Goal: Task Accomplishment & Management: Manage account settings

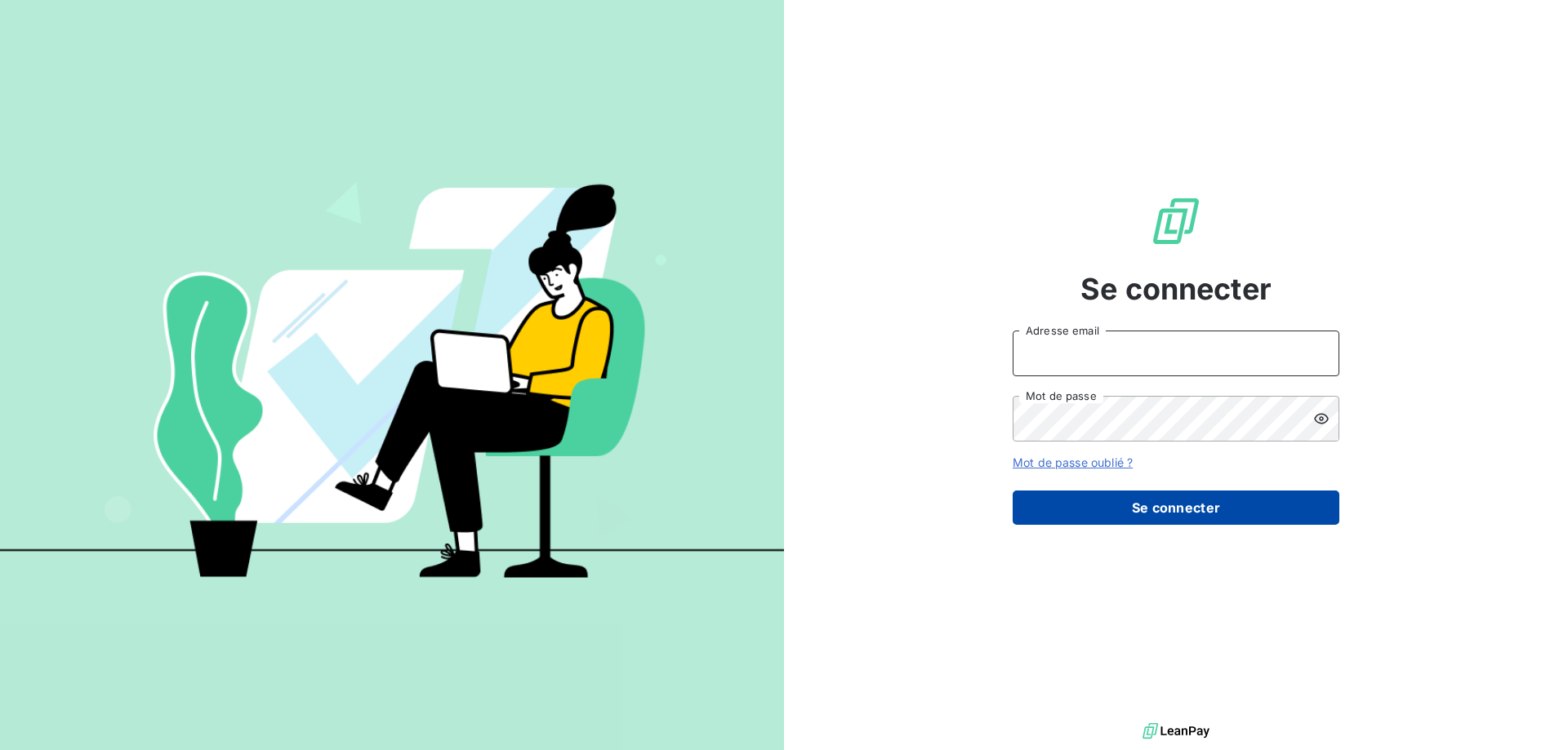
type input "[EMAIL_ADDRESS][DOMAIN_NAME]"
click at [1190, 518] on button "Se connecter" at bounding box center [1176, 508] width 326 height 35
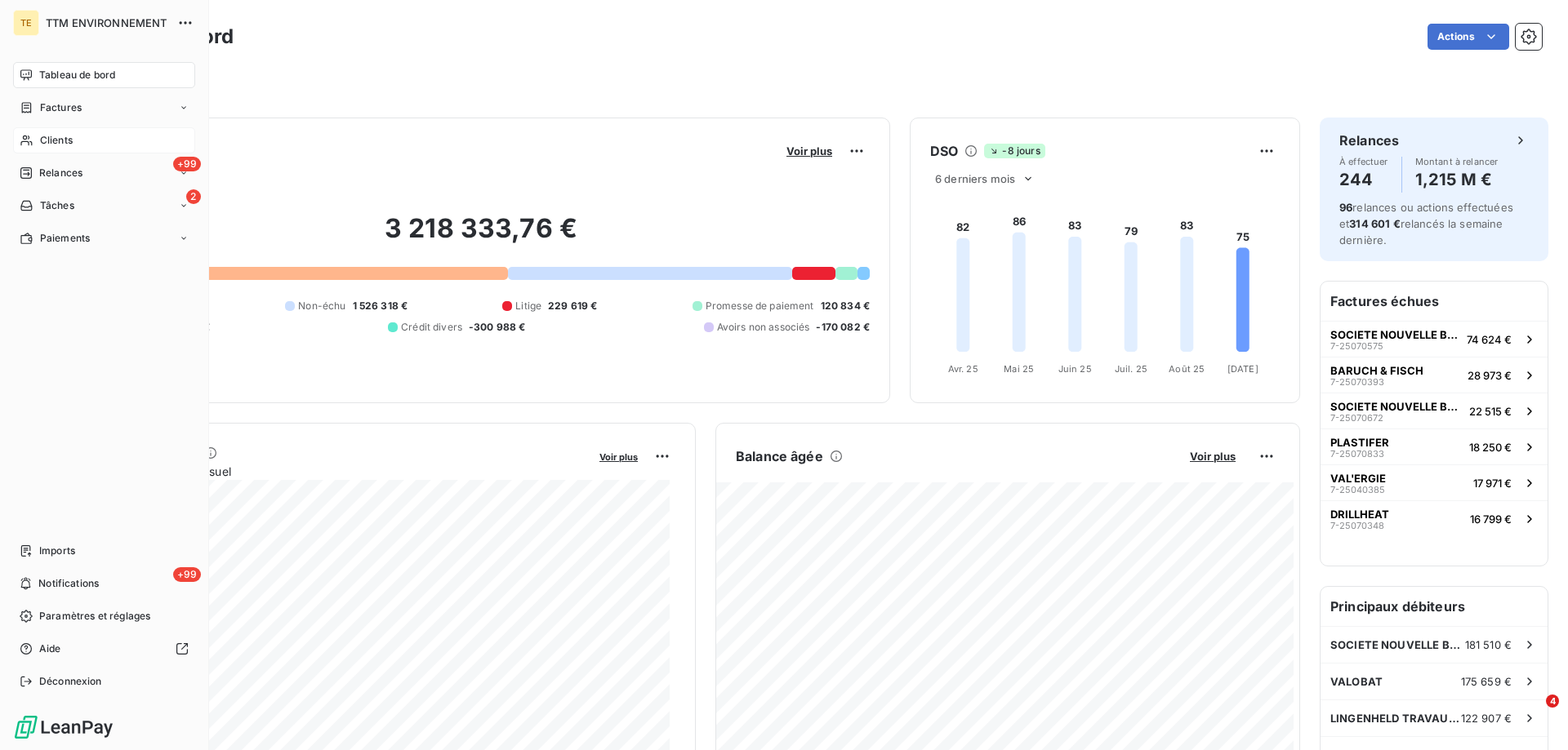
click at [62, 134] on span "Clients" at bounding box center [57, 140] width 33 height 15
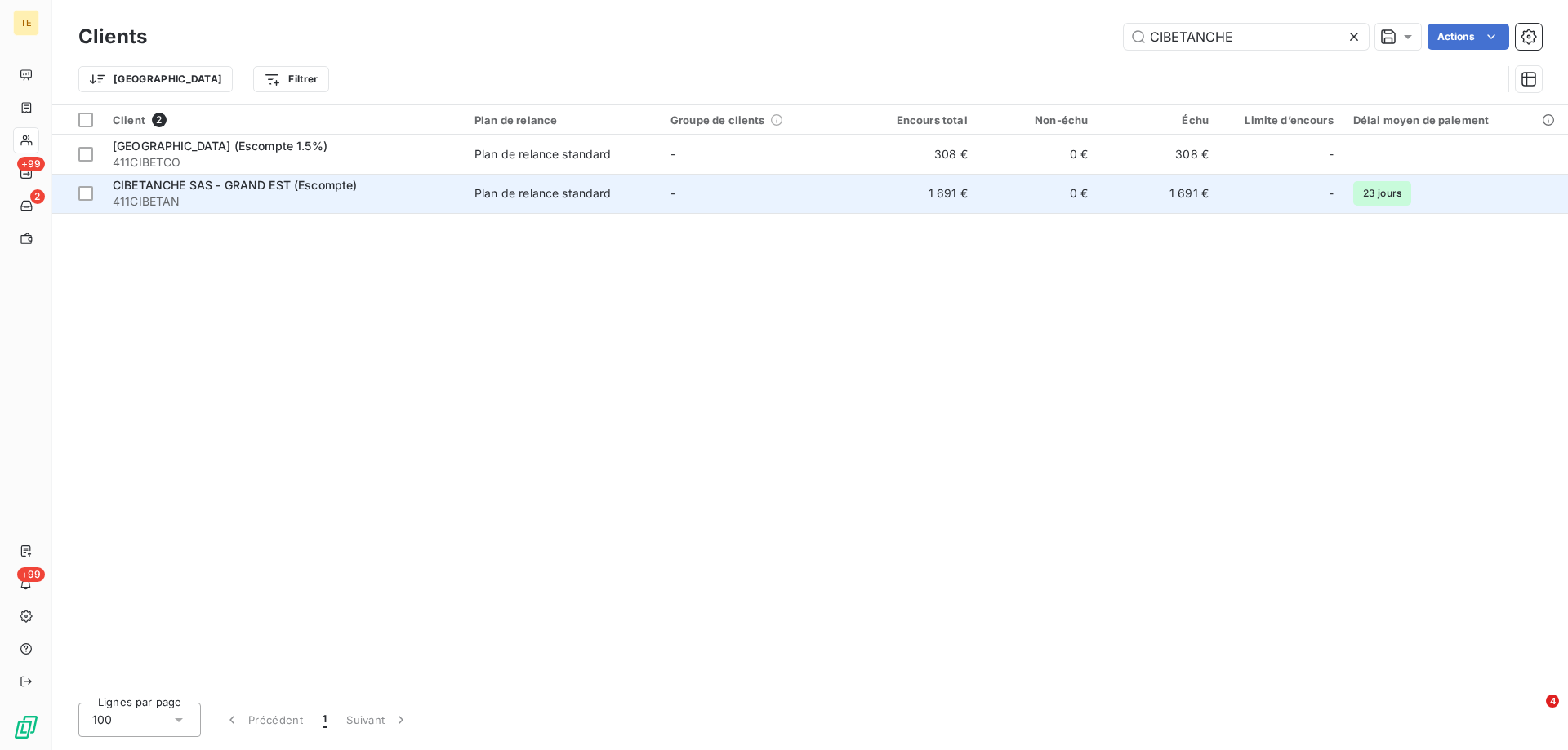
type input "CIBETANCHE"
click at [322, 185] on span "CIBETANCHE SAS - GRAND EST (Escompte)" at bounding box center [235, 185] width 245 height 14
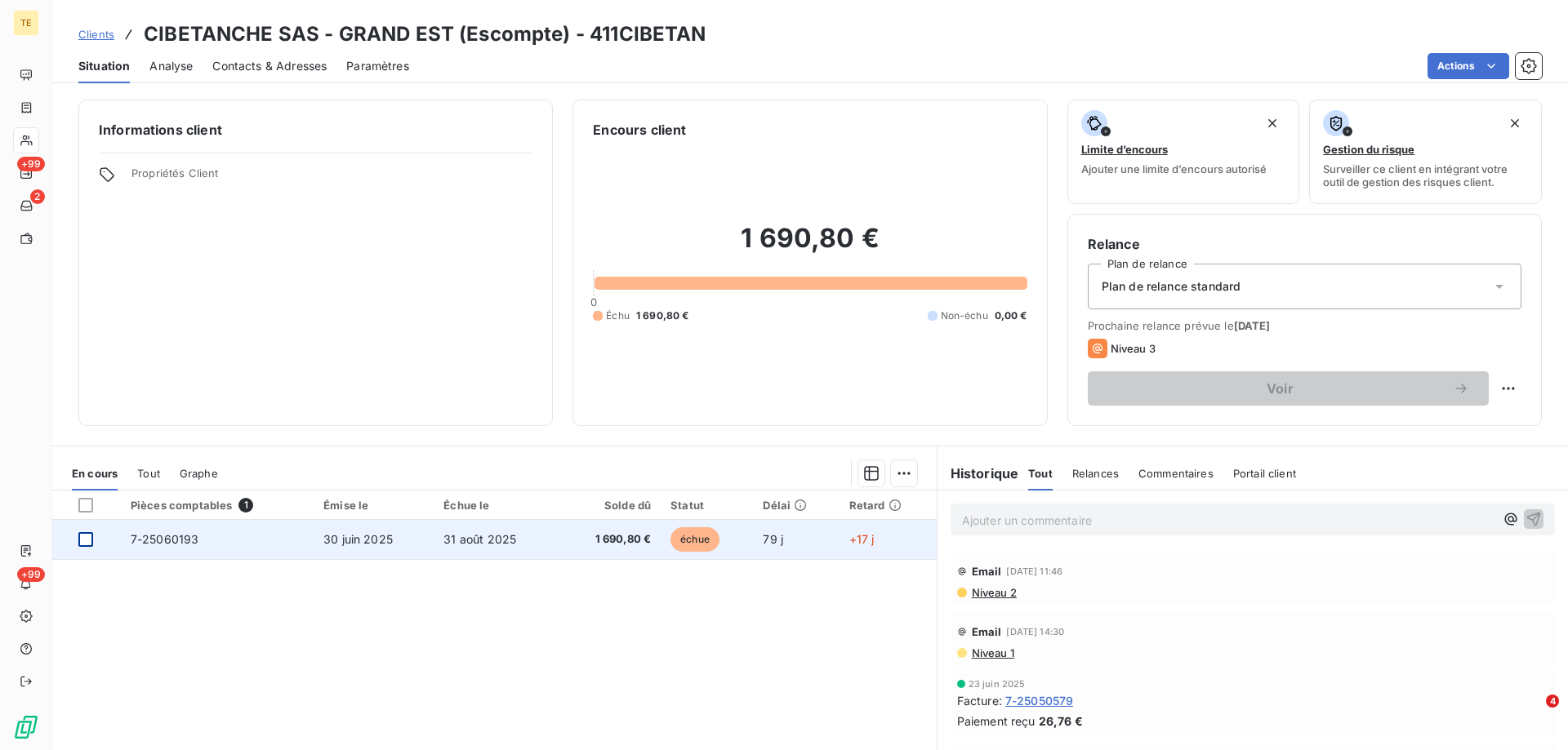
click at [85, 540] on div at bounding box center [86, 540] width 15 height 15
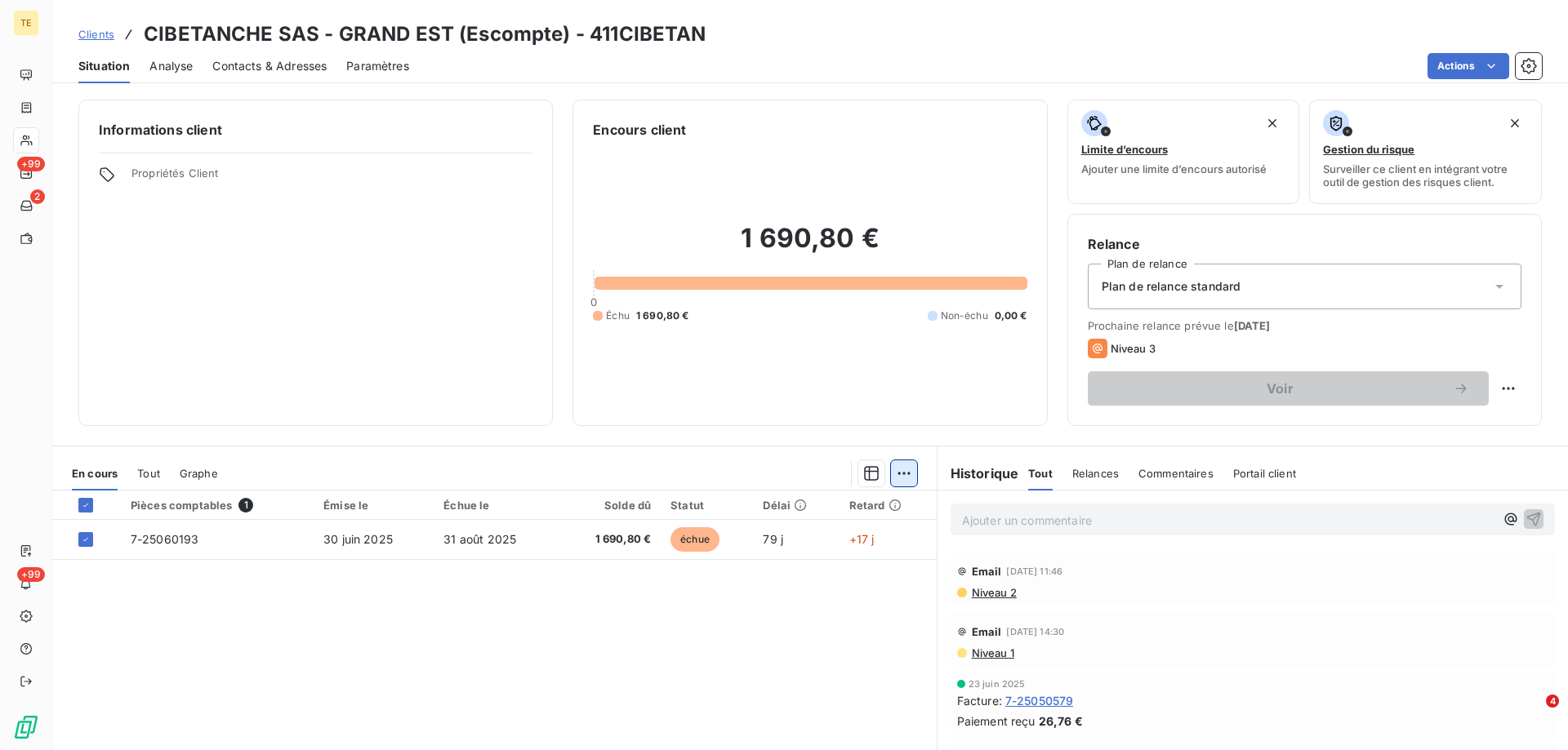
click at [905, 483] on html "TE +99 2 +99 Clients CIBETANCHE SAS - GRAND EST (Escompte) - 411CIBETAN Situati…" at bounding box center [784, 375] width 1568 height 750
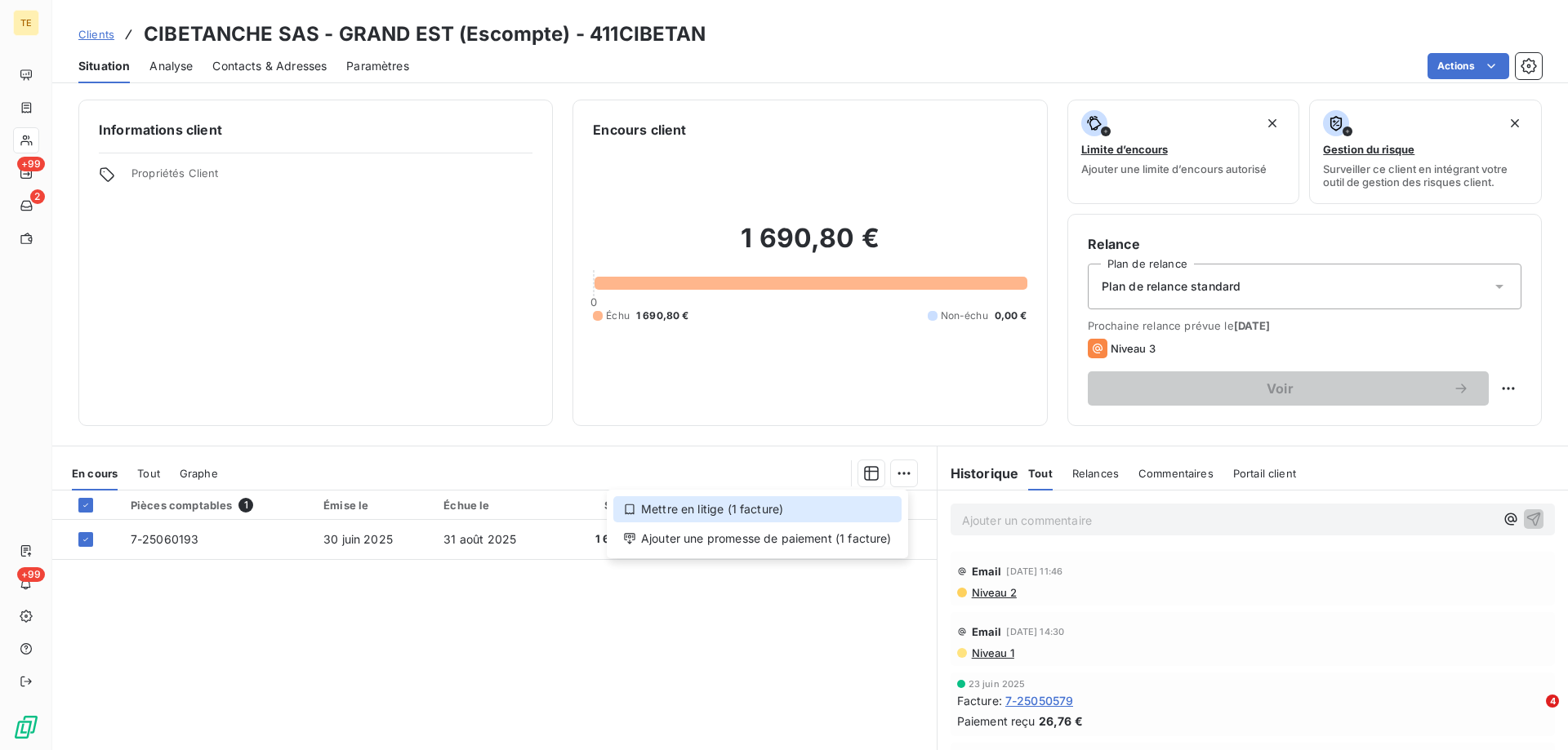
click at [765, 509] on div "Mettre en litige (1 facture)" at bounding box center [758, 509] width 289 height 26
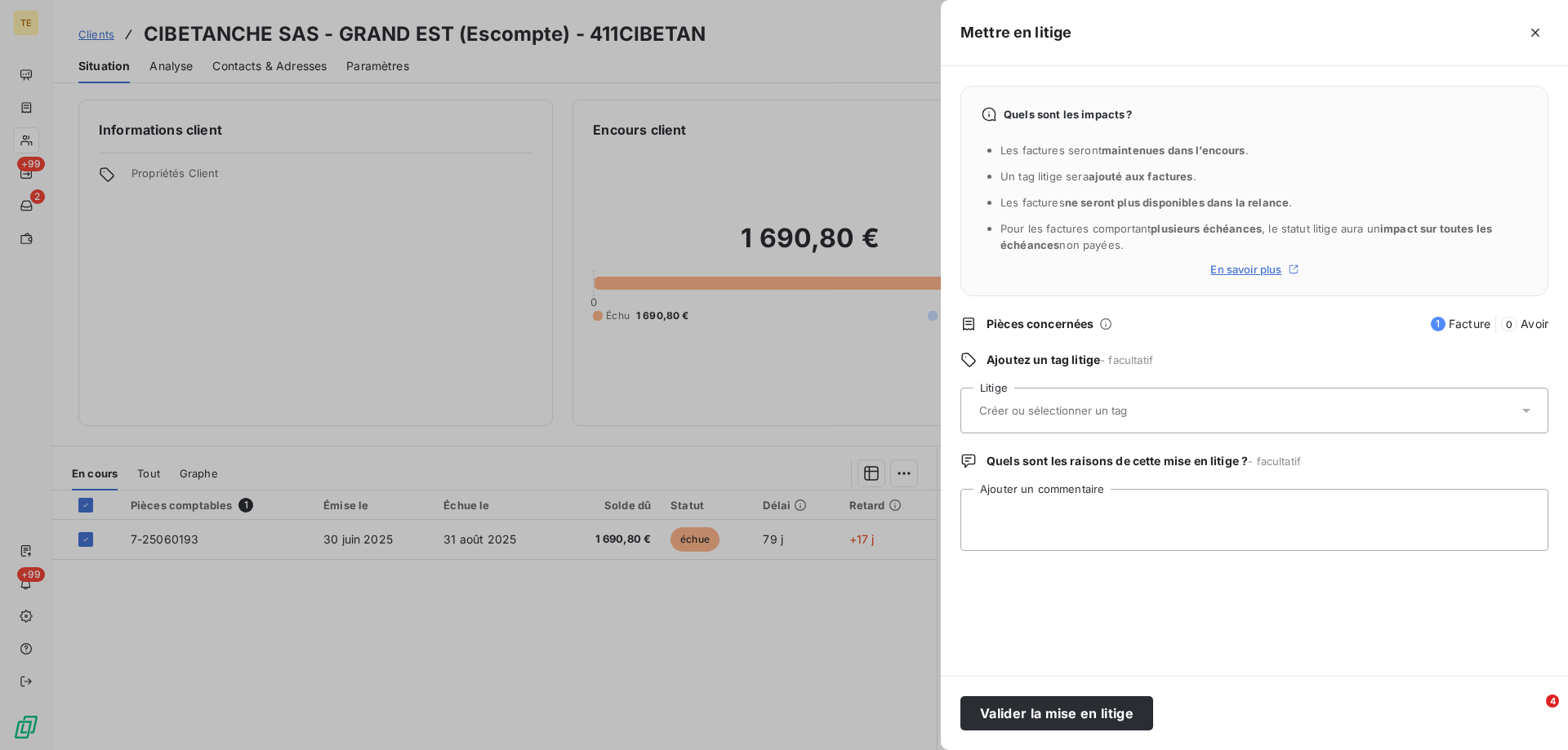
click at [1016, 418] on input "text" at bounding box center [1096, 410] width 237 height 15
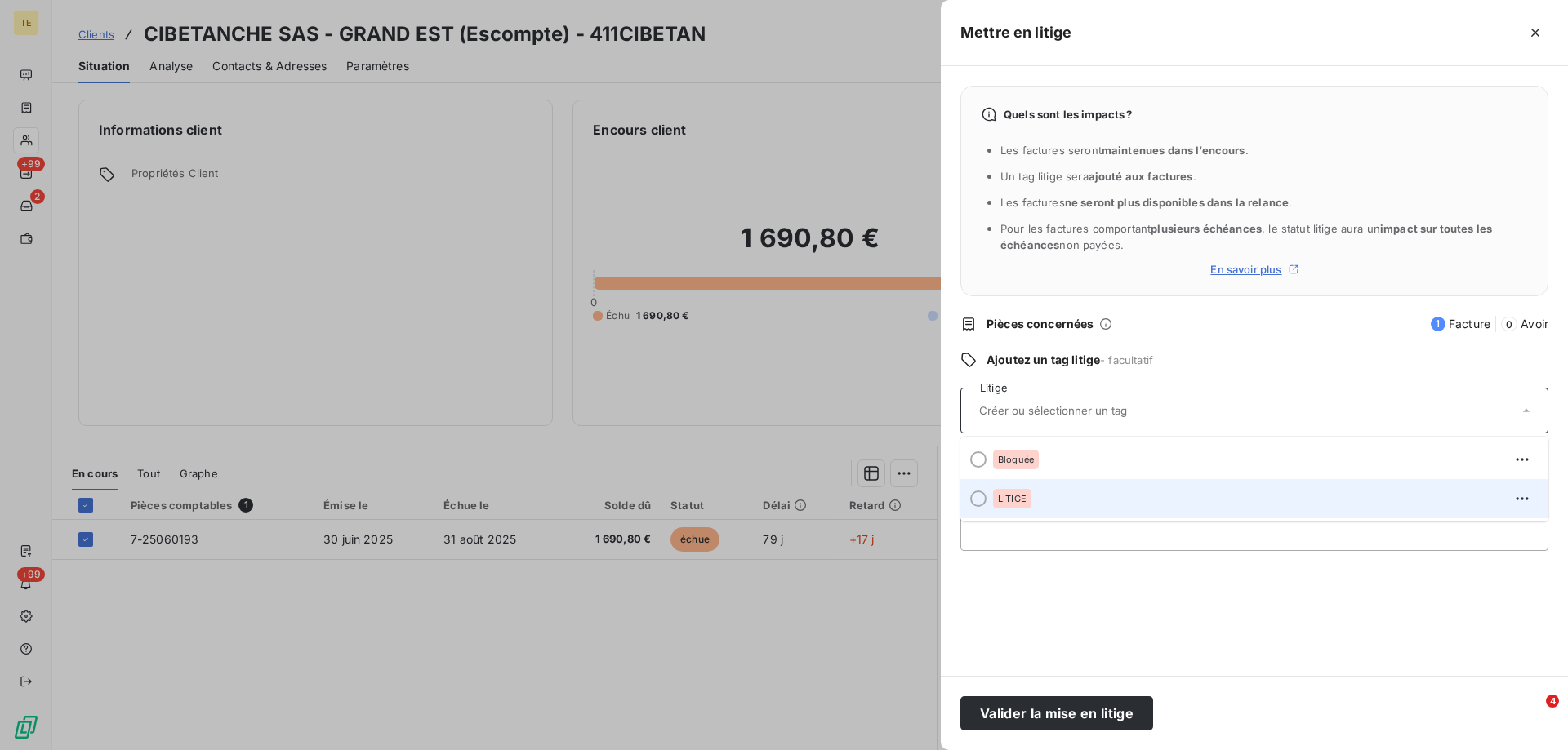
click at [1002, 500] on span "LITIGE" at bounding box center [1012, 499] width 29 height 10
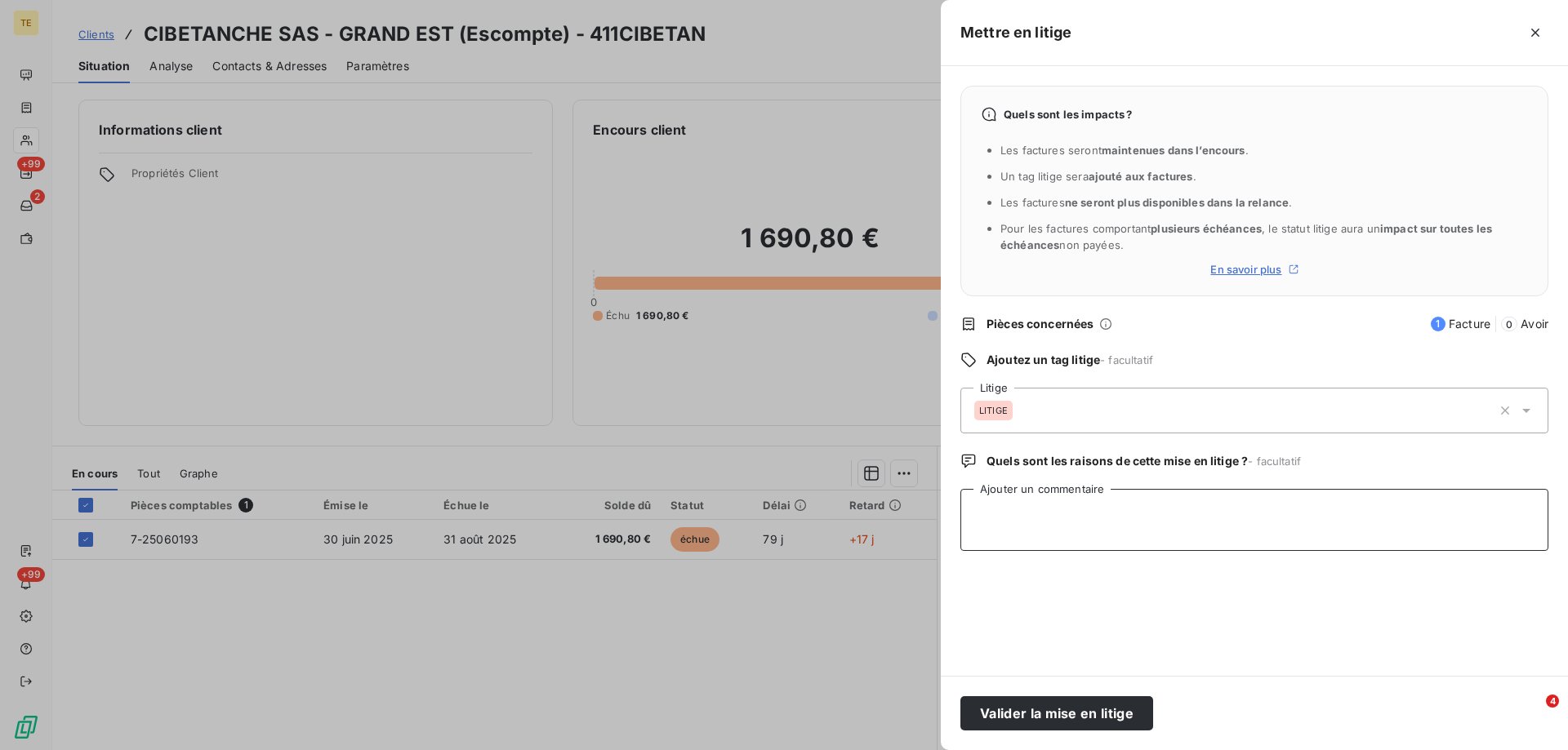
click at [990, 501] on textarea "Ajouter un commentaire" at bounding box center [1254, 519] width 588 height 62
paste textarea "-----Message d'origine----- De : Compta Fournisseurs Cibetanche <[EMAIL_ADDRESS…"
click at [990, 504] on textarea "-----Message d'origine----- De : Compta Fournisseurs Cibetanche <[EMAIL_ADDRESS…" at bounding box center [1254, 519] width 588 height 62
type textarea "-----Message d'origine----- De : Compta Fournisseurs Cibetanche <[EMAIL_ADDRESS…"
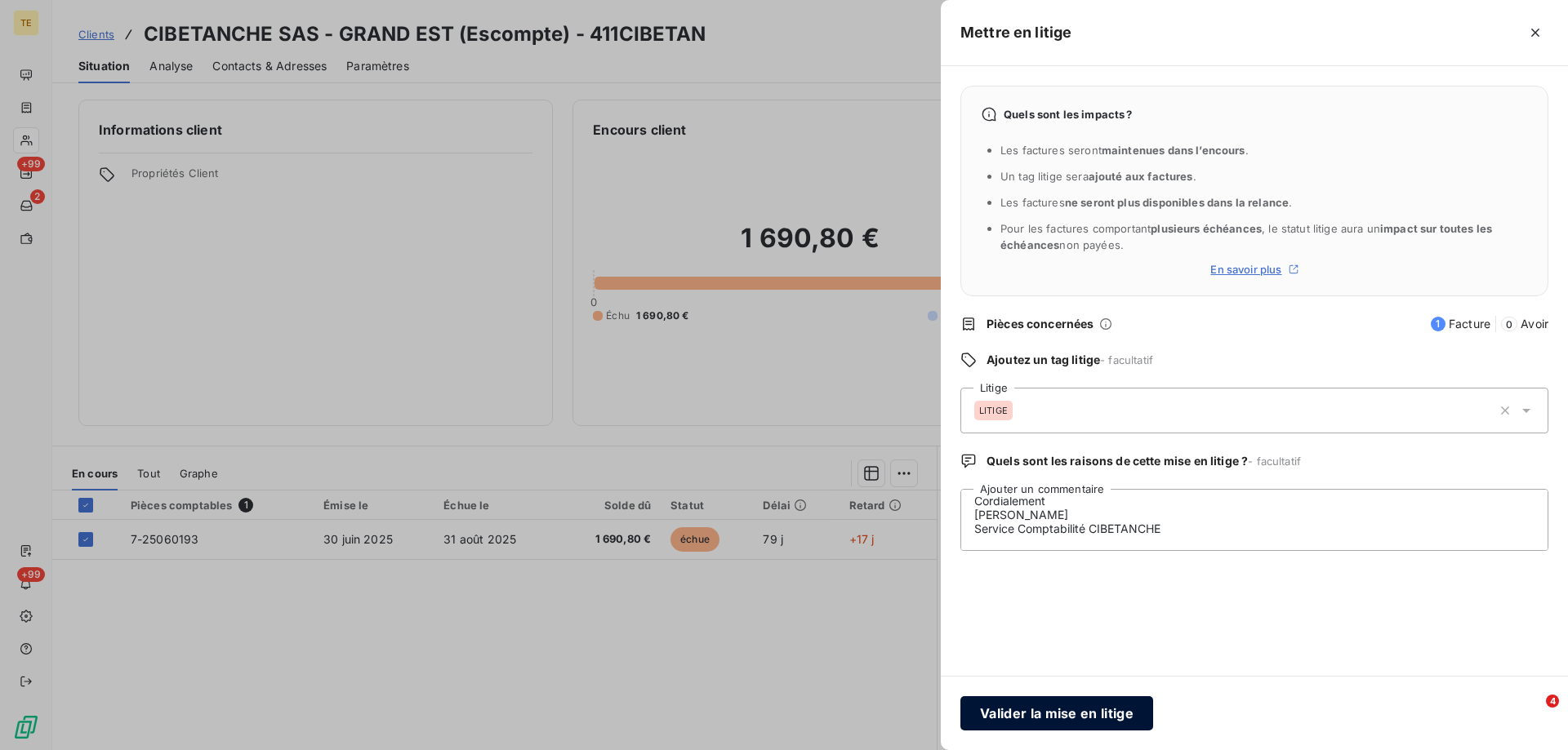
click at [1058, 708] on button "Valider la mise en litige" at bounding box center [1057, 714] width 193 height 35
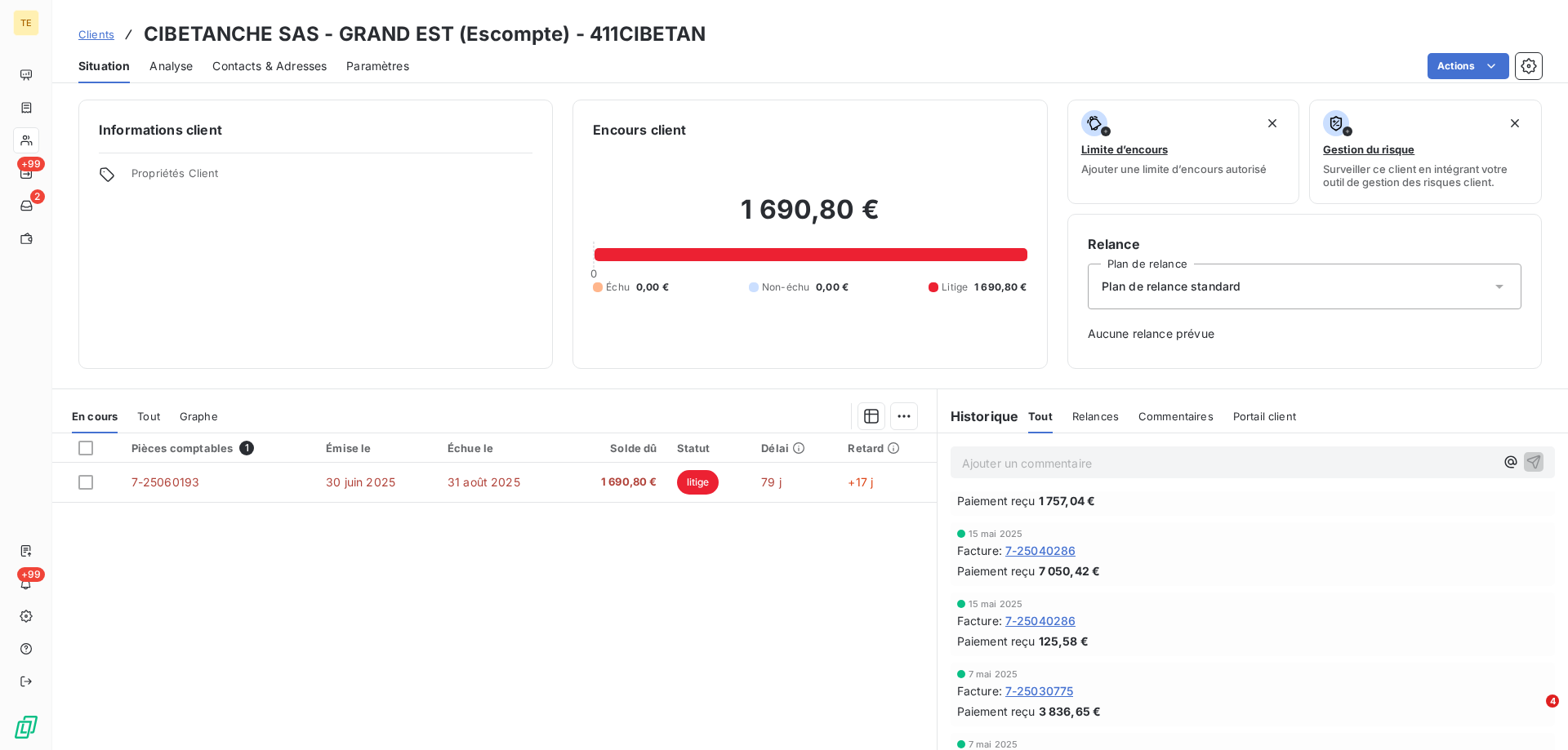
scroll to position [611, 0]
click at [982, 464] on p "Ajouter un commentaire ﻿" at bounding box center [1228, 463] width 533 height 21
click at [1083, 420] on span "Relances" at bounding box center [1095, 416] width 46 height 13
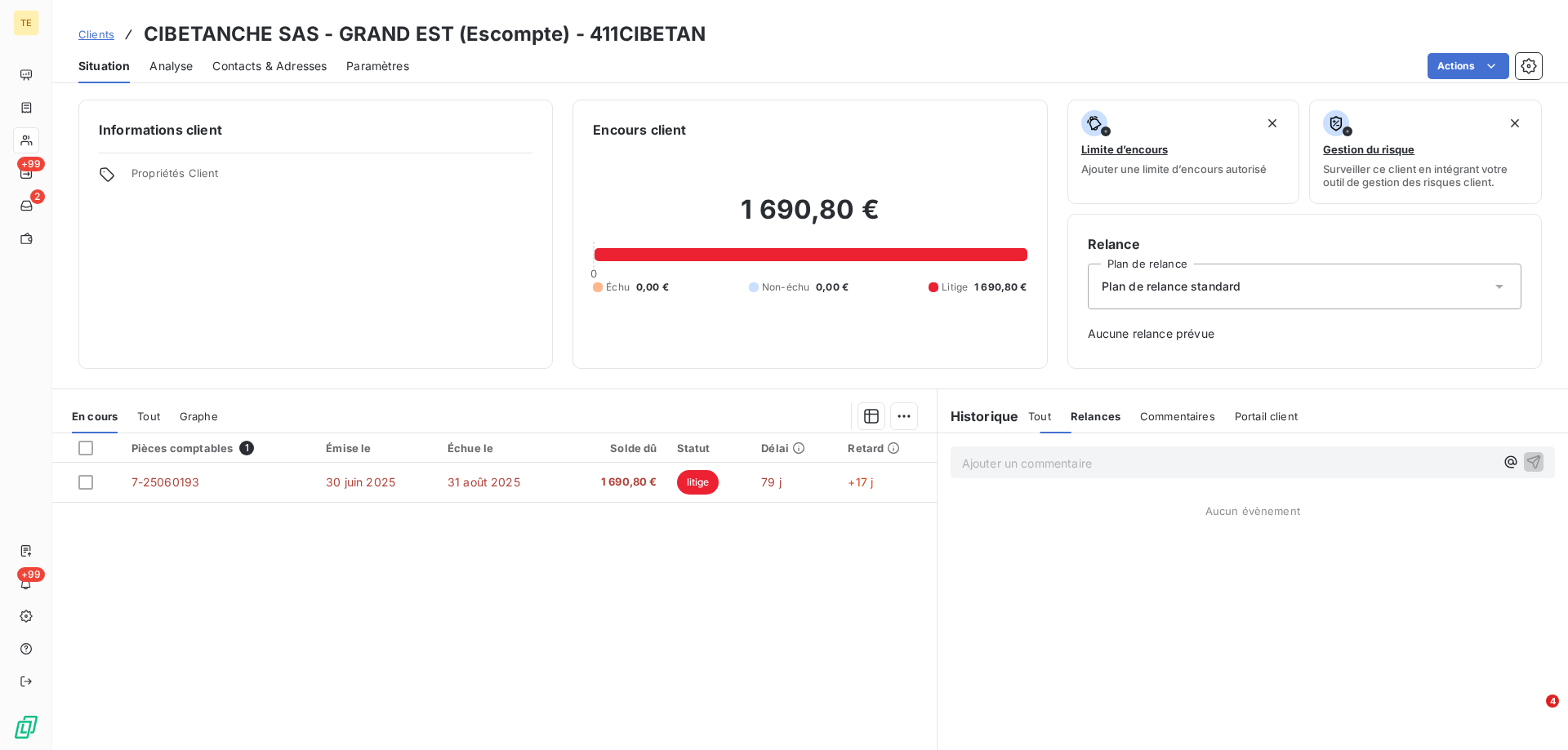
scroll to position [0, 0]
click at [1017, 459] on p "Ajouter un commentaire ﻿" at bounding box center [1228, 463] width 533 height 21
click at [1034, 416] on span "Tout" at bounding box center [1040, 416] width 23 height 13
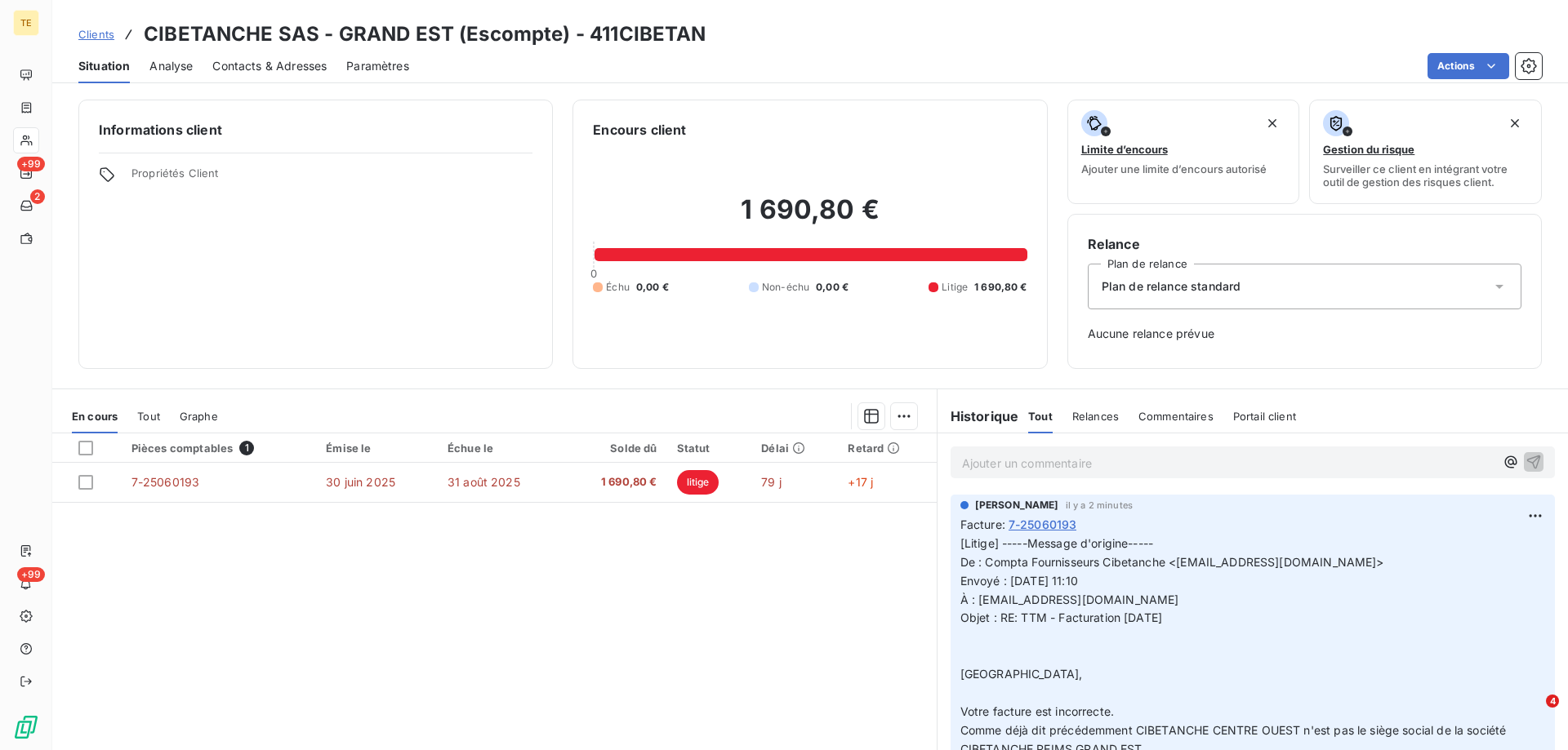
click at [992, 466] on p "Ajouter un commentaire ﻿" at bounding box center [1228, 463] width 533 height 21
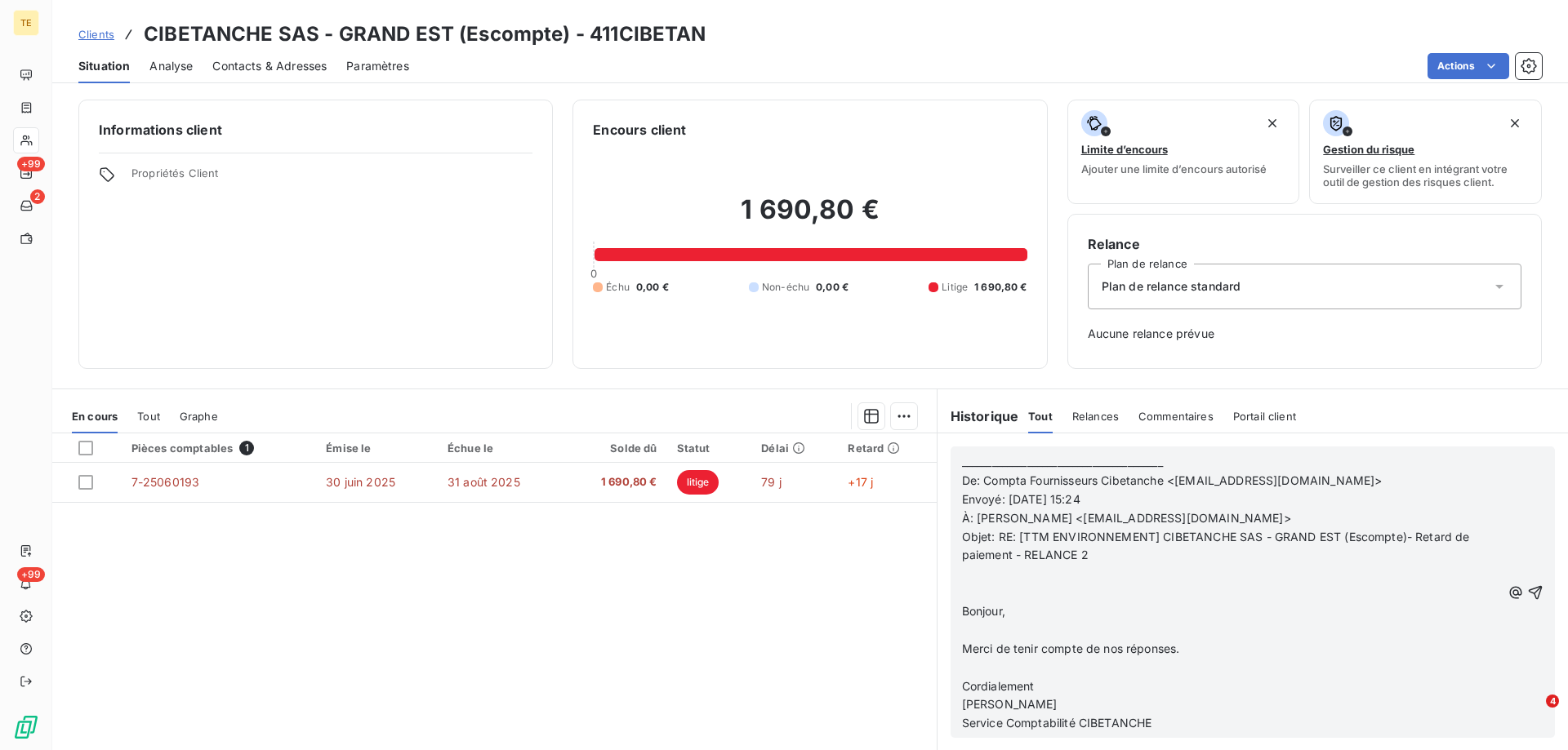
click at [1006, 573] on p "﻿" at bounding box center [1232, 574] width 539 height 19
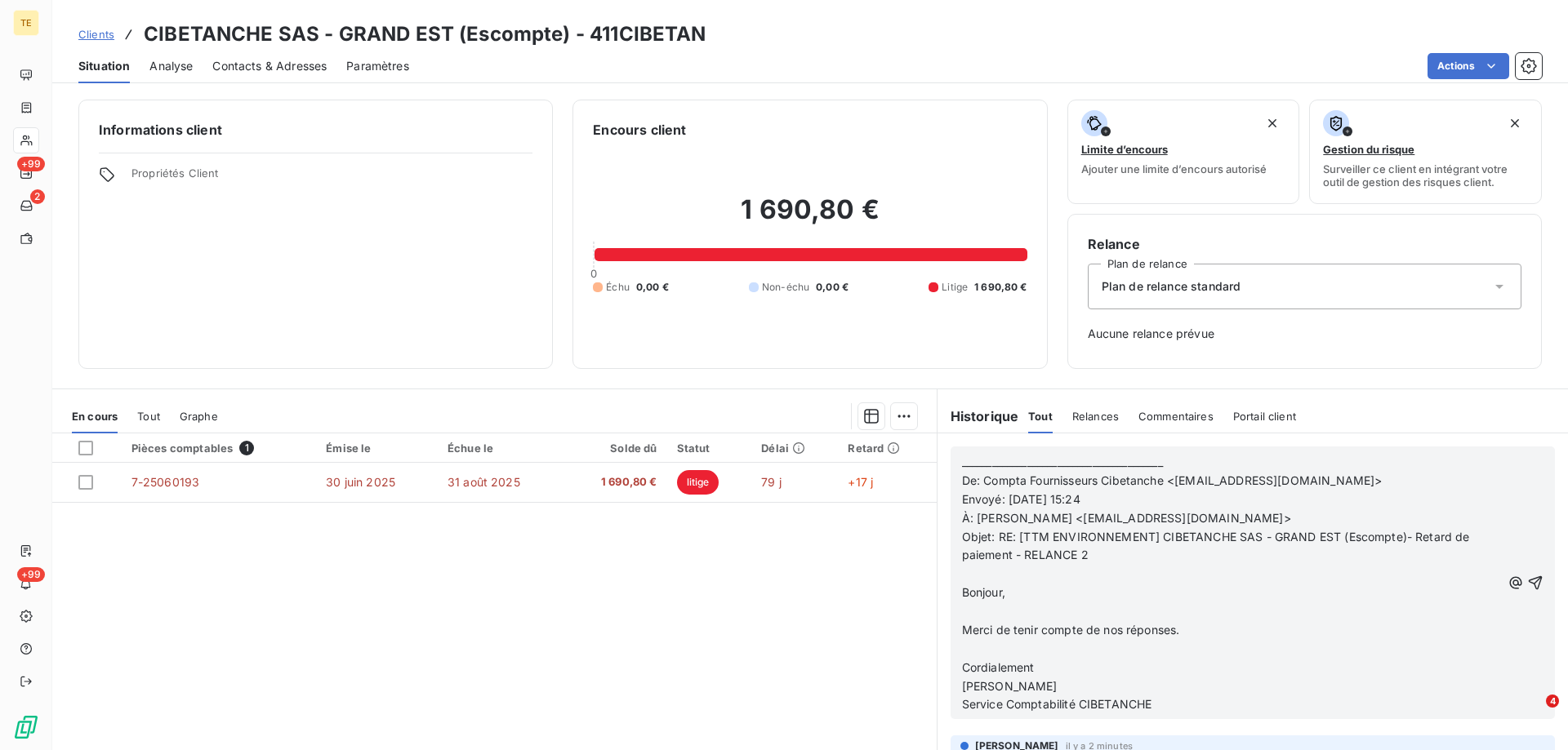
click at [1136, 564] on p "Objet: RE: [TTM ENVIRONNEMENT] CIBETANCHE SAS - GRAND EST (Escompte)- Retard de…" at bounding box center [1232, 547] width 539 height 38
click at [1527, 580] on icon "button" at bounding box center [1535, 583] width 16 height 16
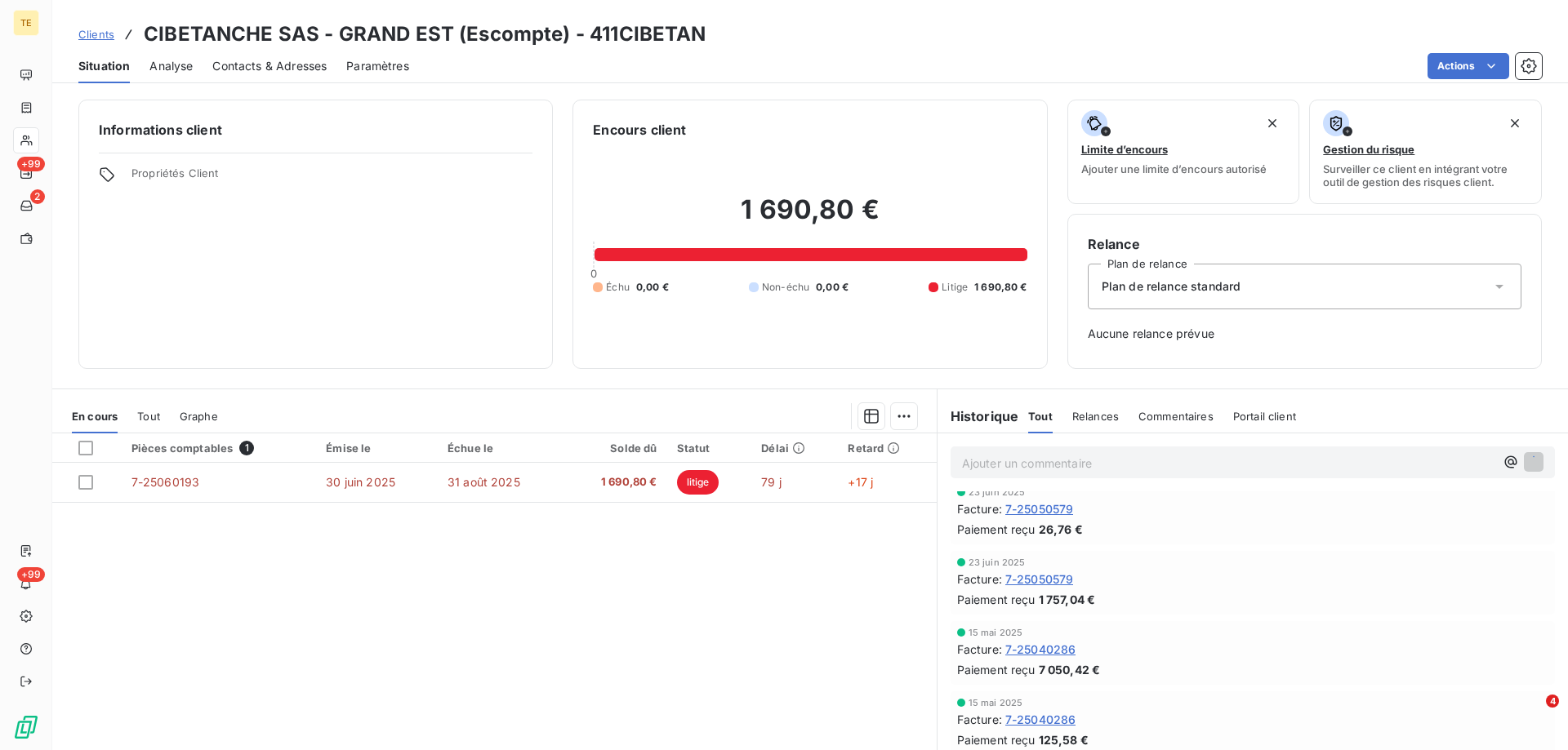
scroll to position [550, 0]
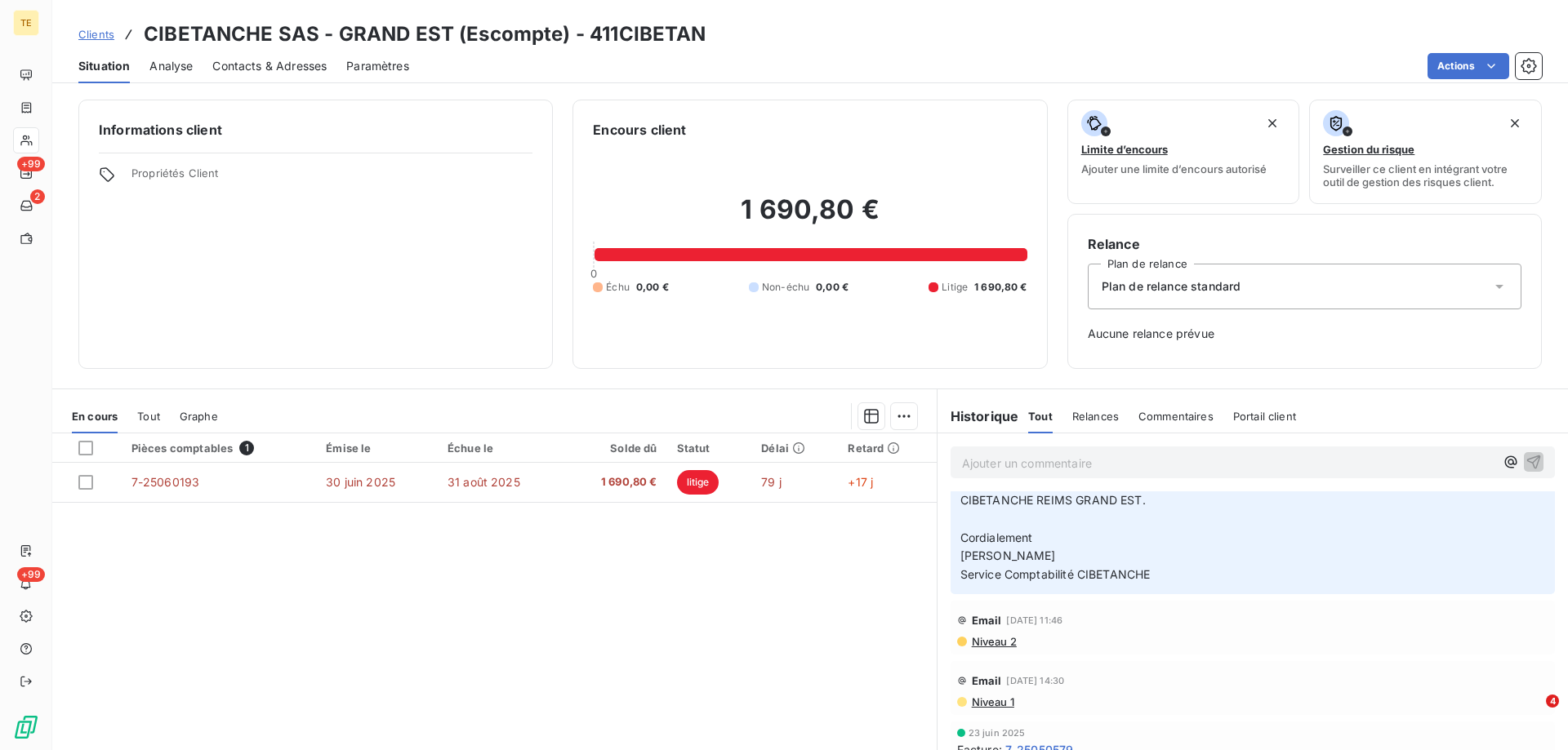
click at [1032, 418] on span "Tout" at bounding box center [1040, 416] width 25 height 13
click at [1072, 410] on span "Relances" at bounding box center [1095, 416] width 46 height 13
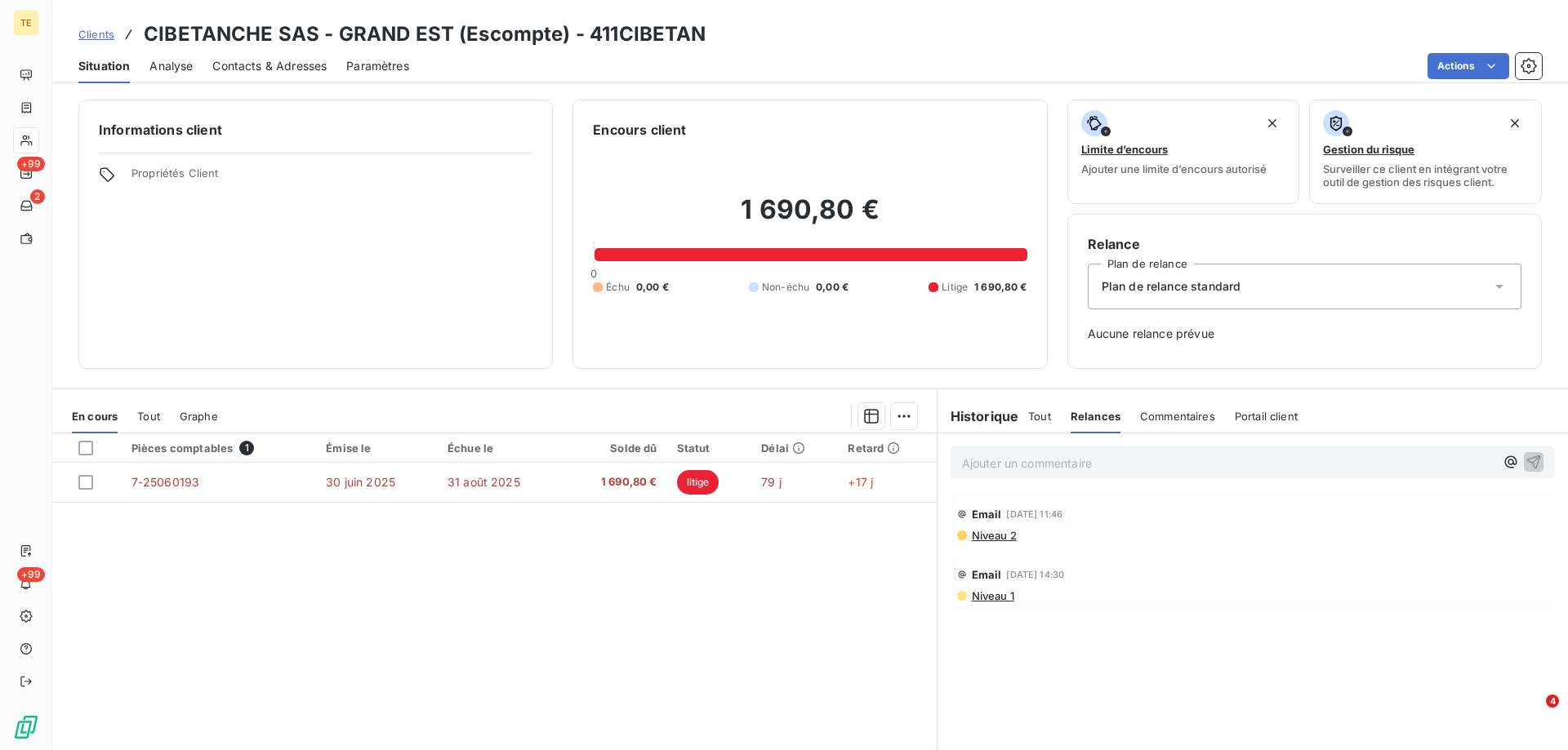
click at [1030, 415] on span "Tout" at bounding box center [1040, 416] width 23 height 13
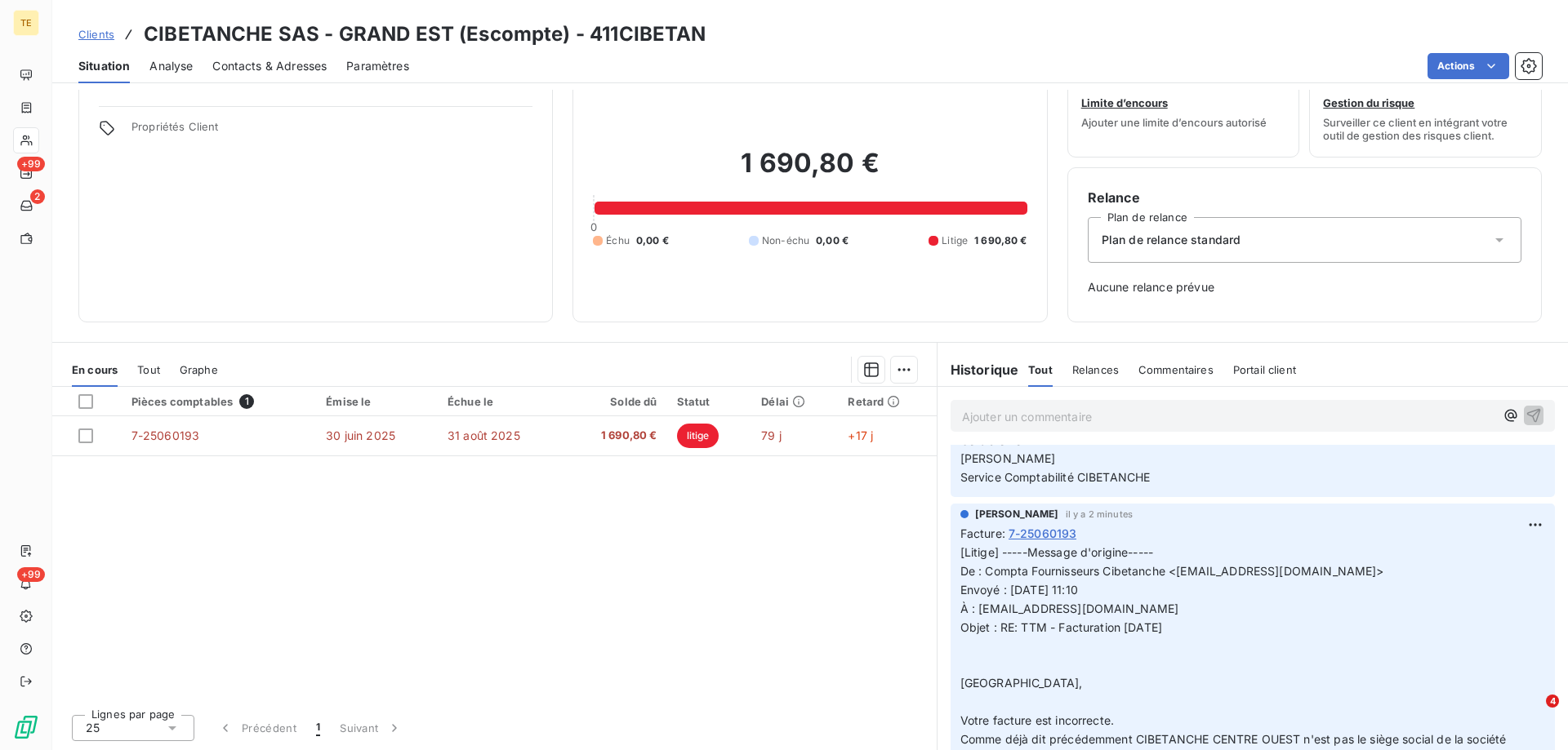
scroll to position [326, 0]
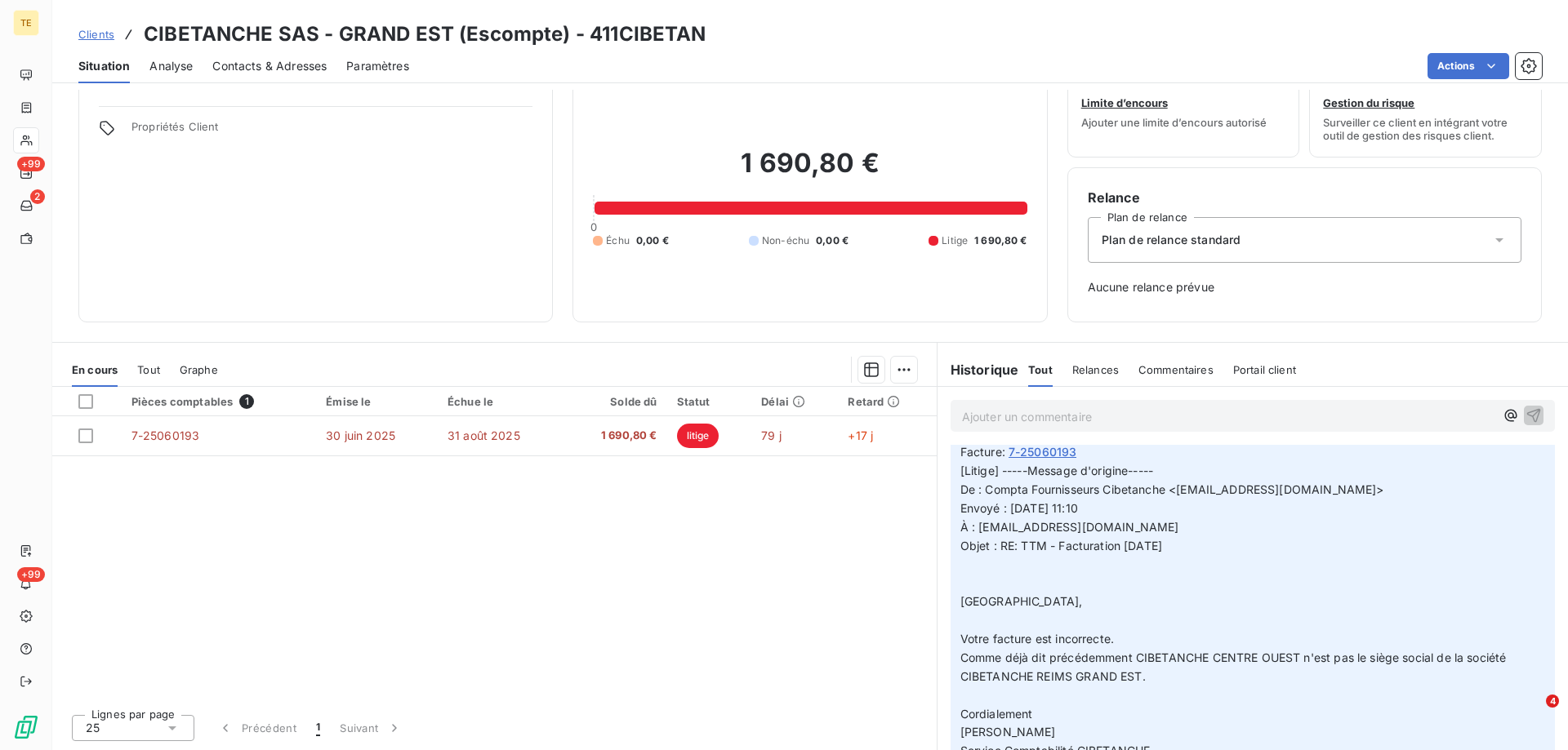
drag, startPoint x: 996, startPoint y: 407, endPoint x: 988, endPoint y: 414, distance: 10.6
click at [996, 408] on p "Ajouter un commentaire ﻿" at bounding box center [1228, 416] width 533 height 21
click at [988, 414] on p "Ajouter un commentaire ﻿" at bounding box center [1228, 416] width 533 height 21
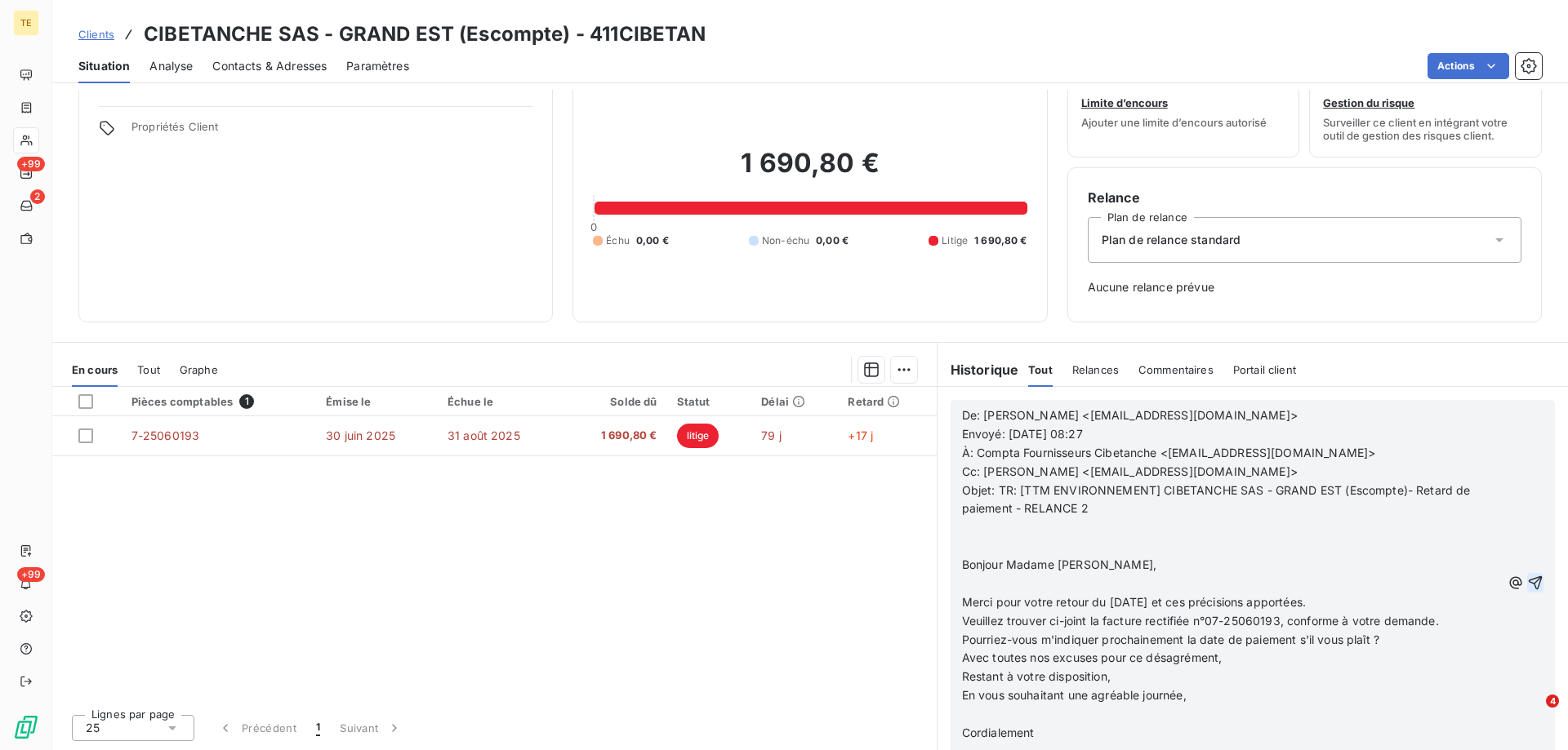
scroll to position [661, 0]
click at [988, 529] on p "﻿" at bounding box center [1232, 527] width 539 height 19
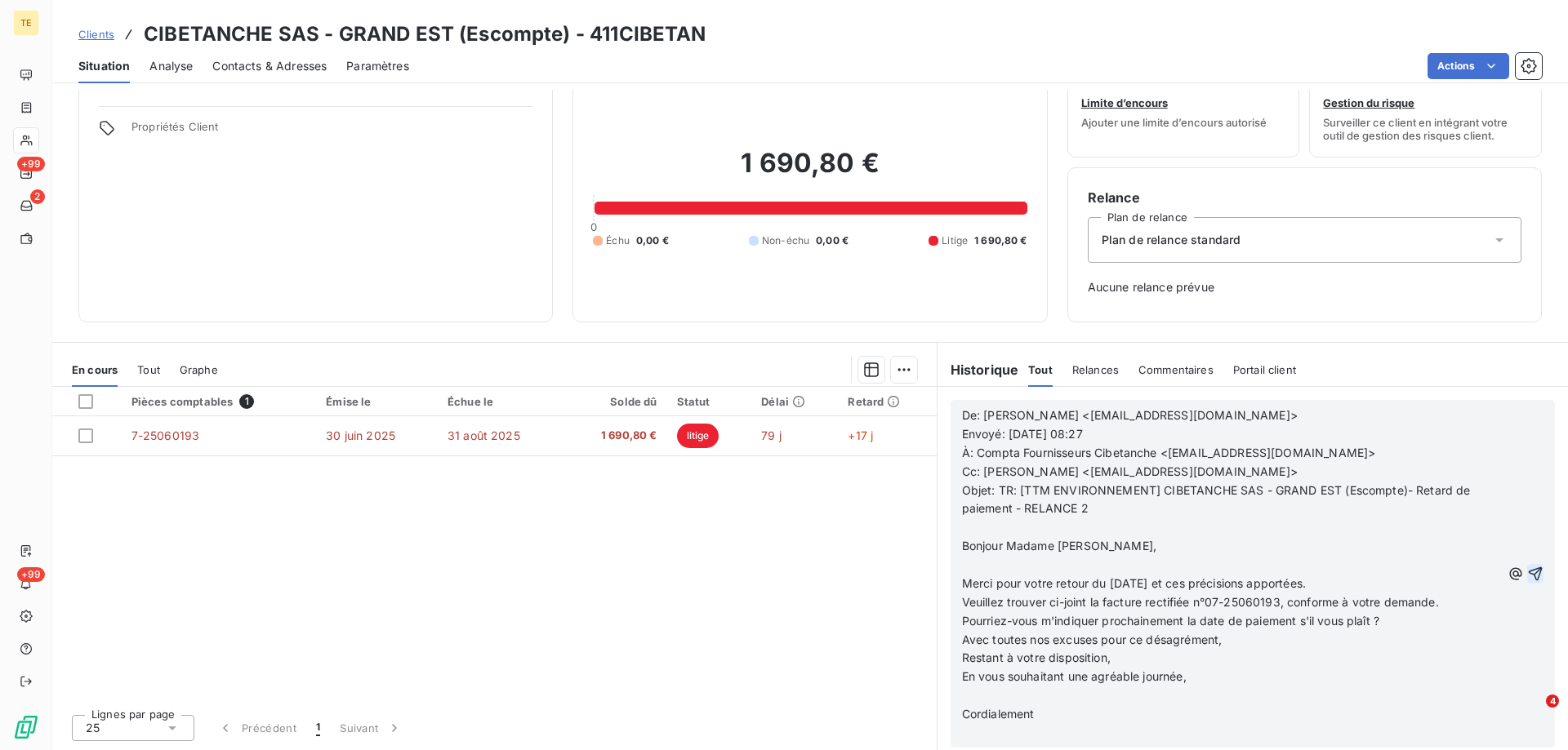
scroll to position [642, 0]
click at [1527, 568] on icon "button" at bounding box center [1535, 574] width 16 height 16
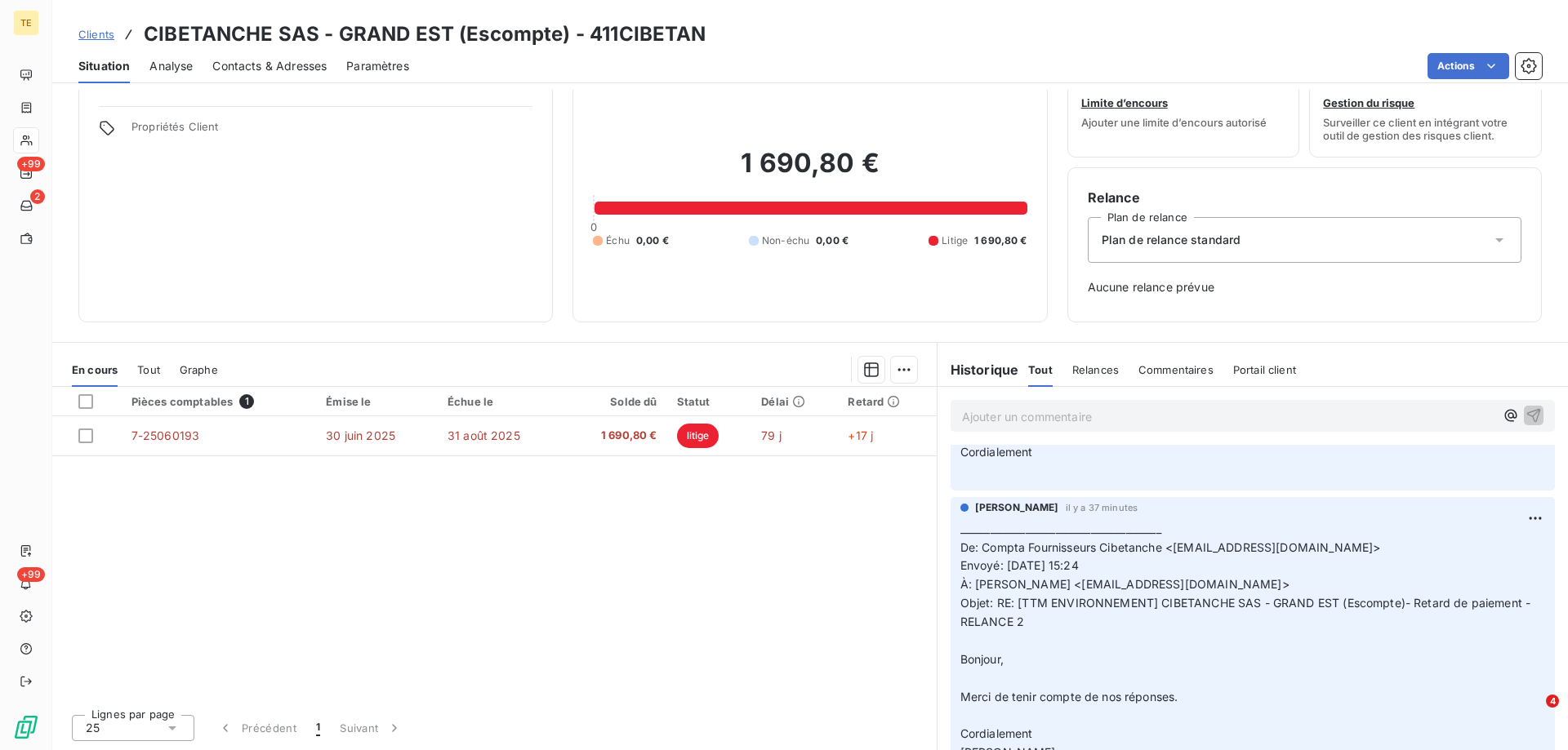
scroll to position [702, 0]
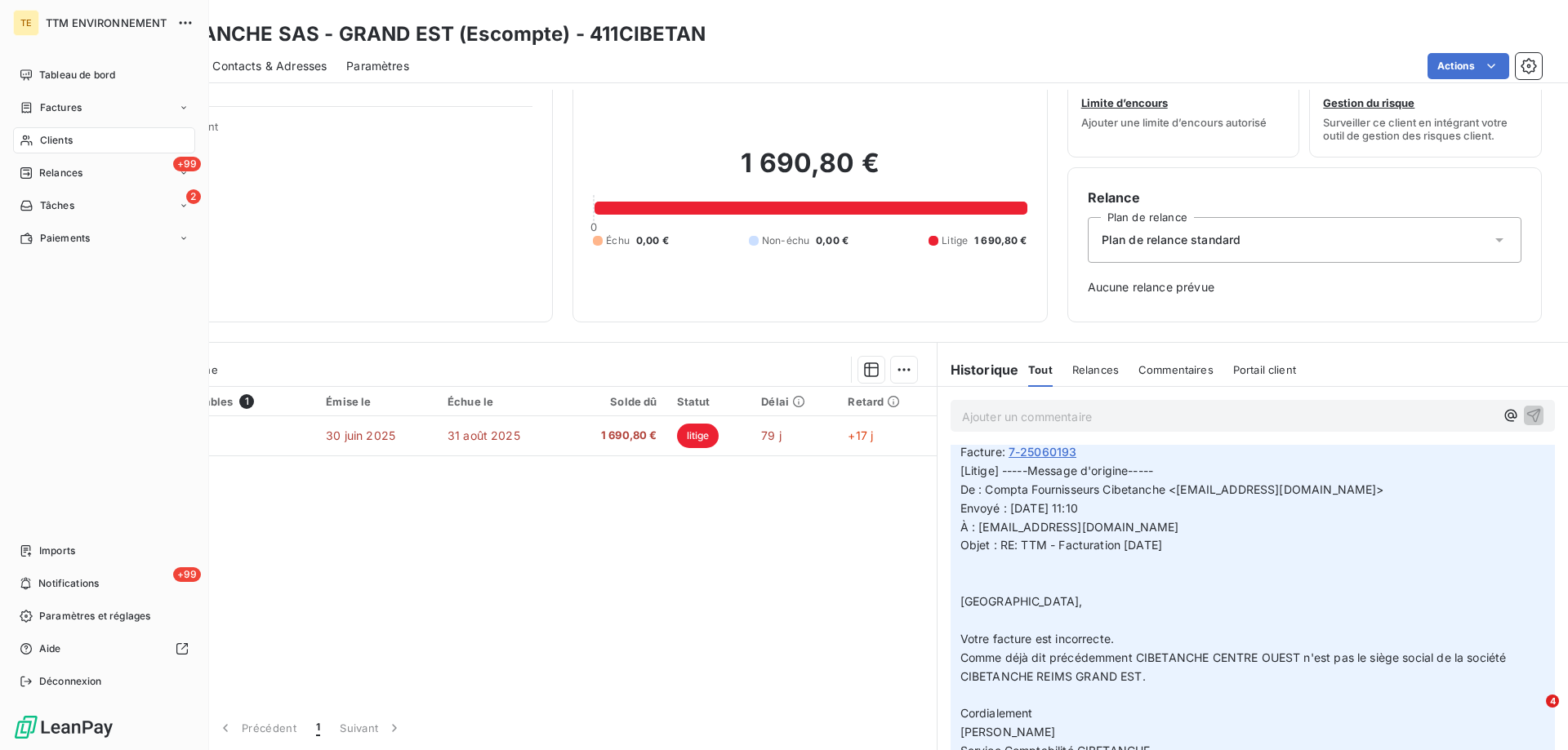
click at [54, 141] on span "Clients" at bounding box center [57, 140] width 33 height 15
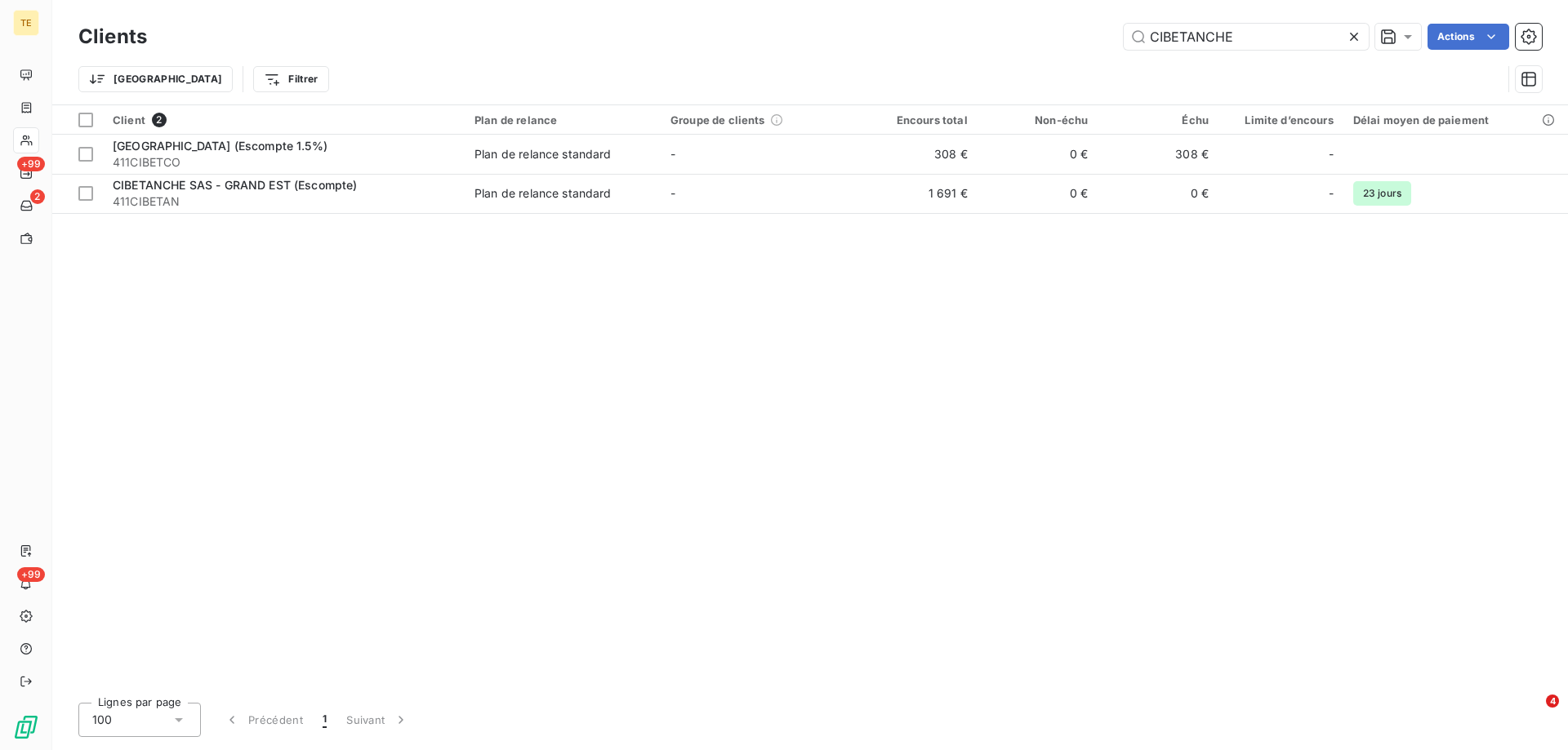
drag, startPoint x: 1288, startPoint y: 30, endPoint x: 1039, endPoint y: 38, distance: 249.1
click at [1039, 38] on div "CIBETANCHE Actions" at bounding box center [854, 37] width 1375 height 26
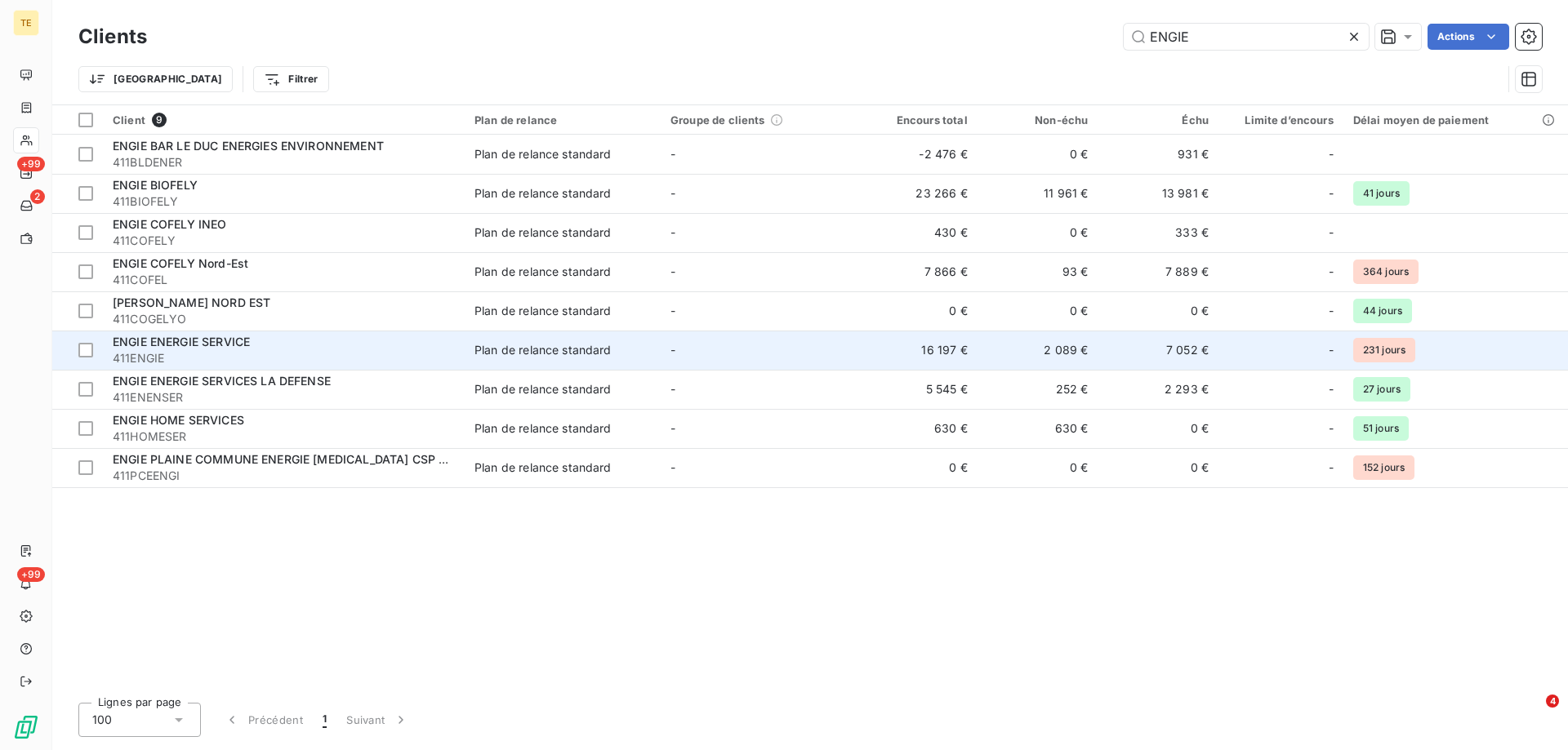
type input "ENGIE"
click at [182, 352] on span "411ENGIE" at bounding box center [284, 359] width 342 height 16
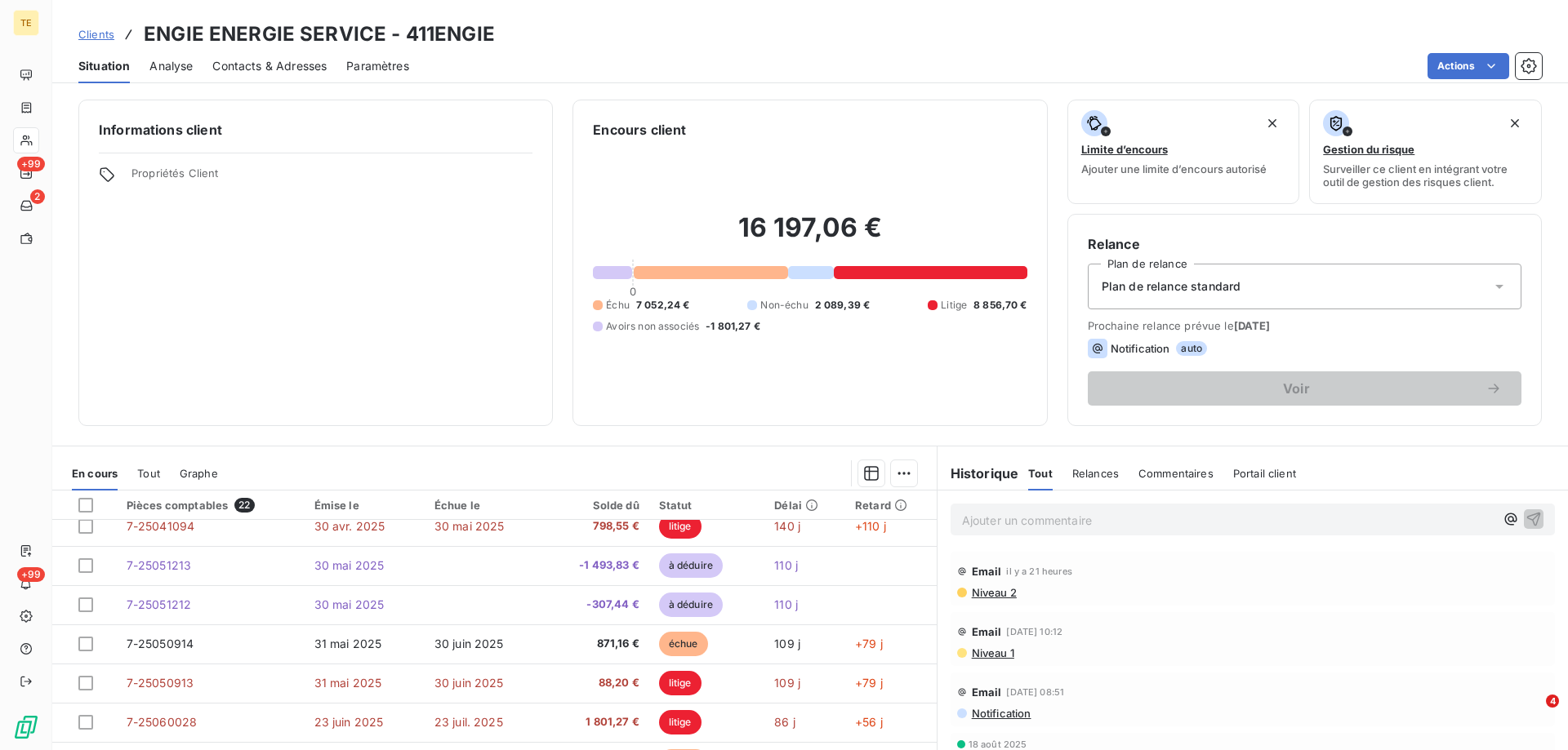
scroll to position [408, 0]
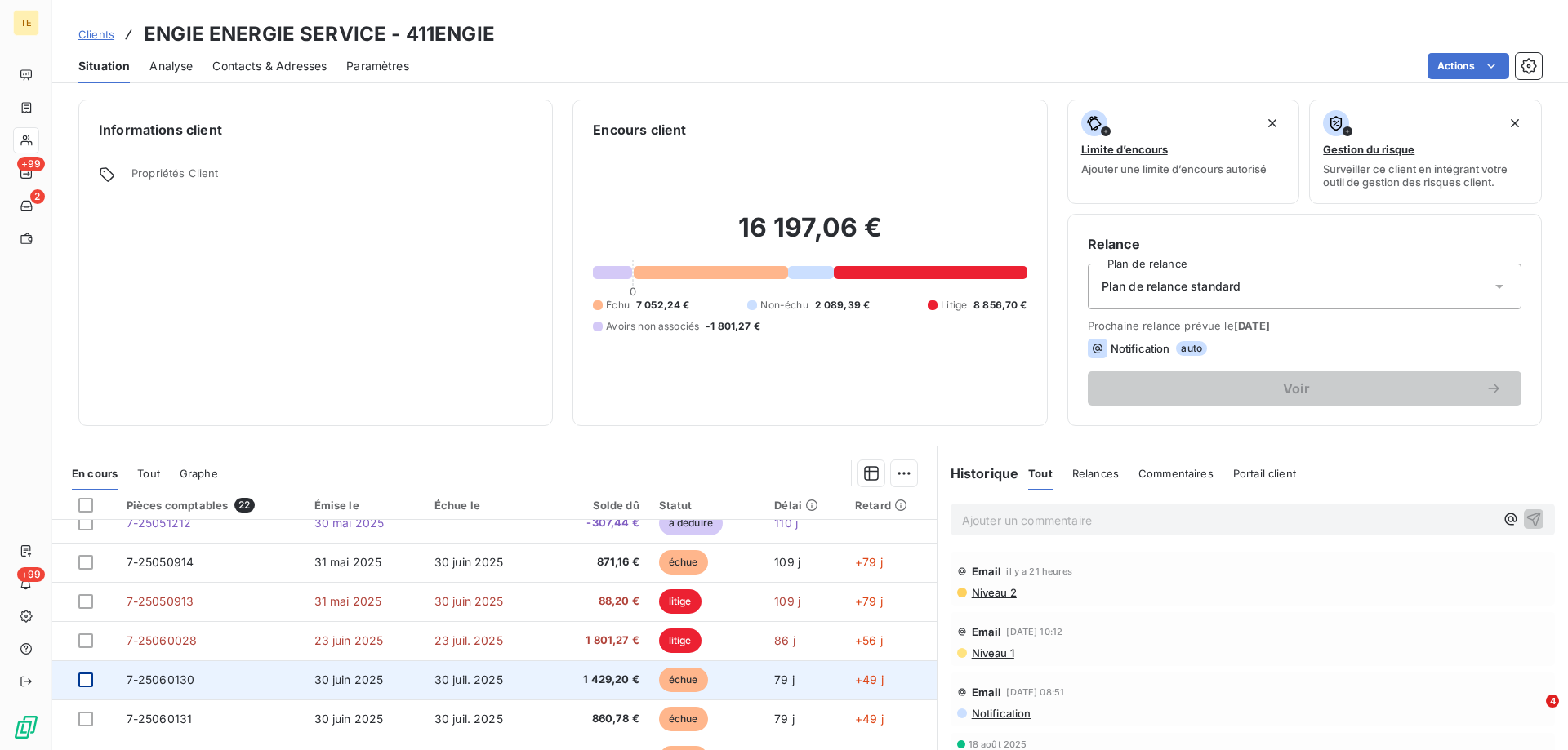
click at [87, 685] on div at bounding box center [86, 680] width 15 height 15
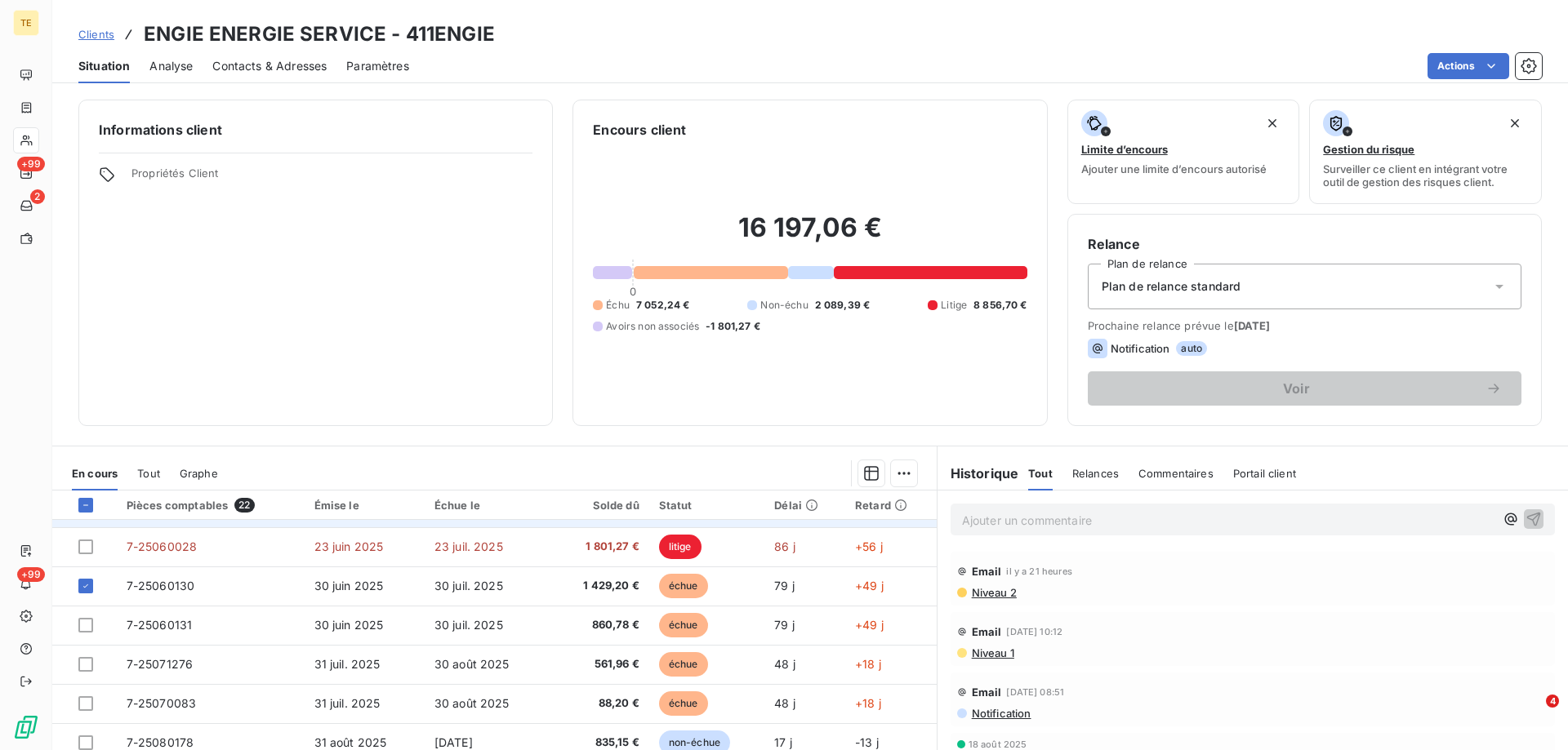
scroll to position [571, 0]
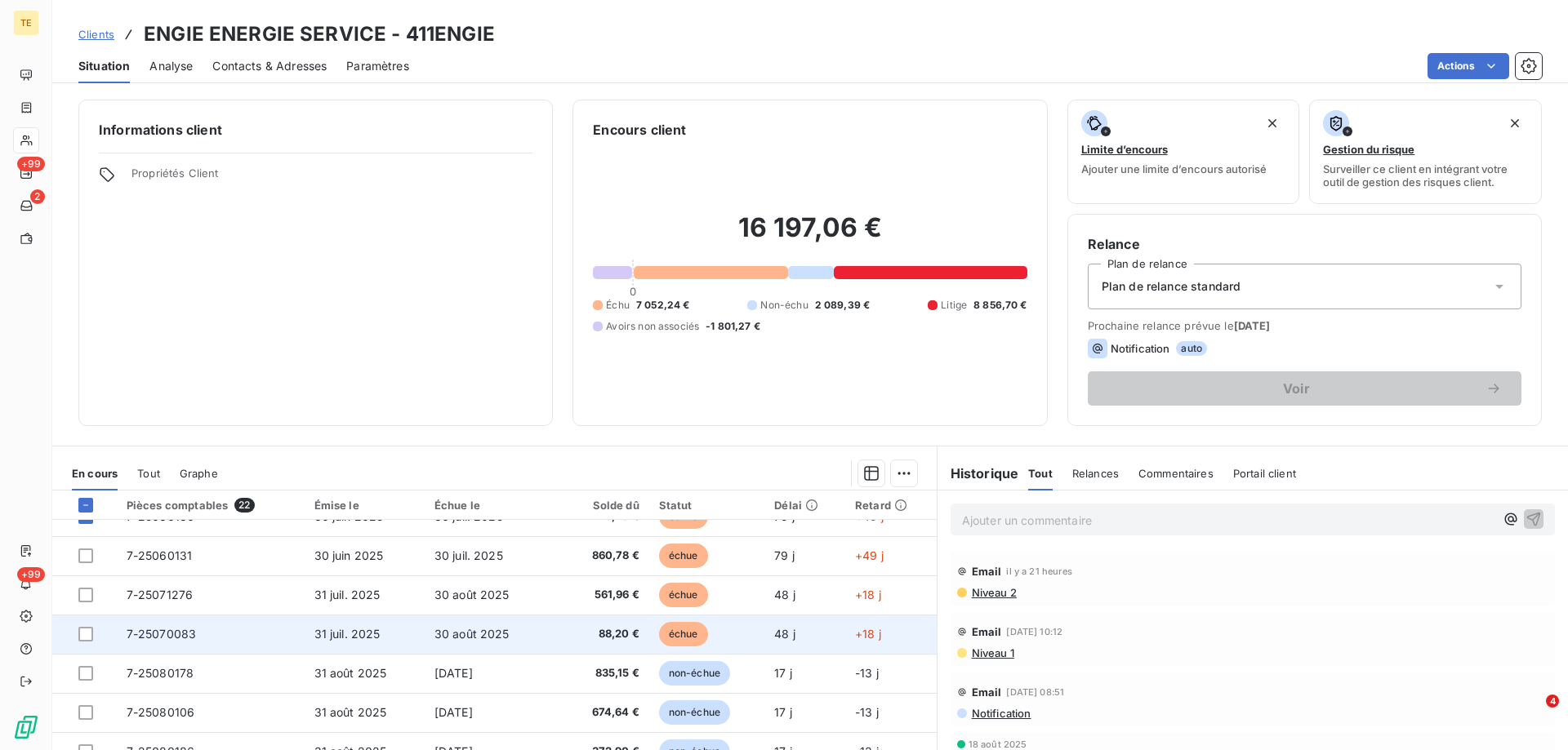
click at [76, 641] on td at bounding box center [84, 635] width 64 height 40
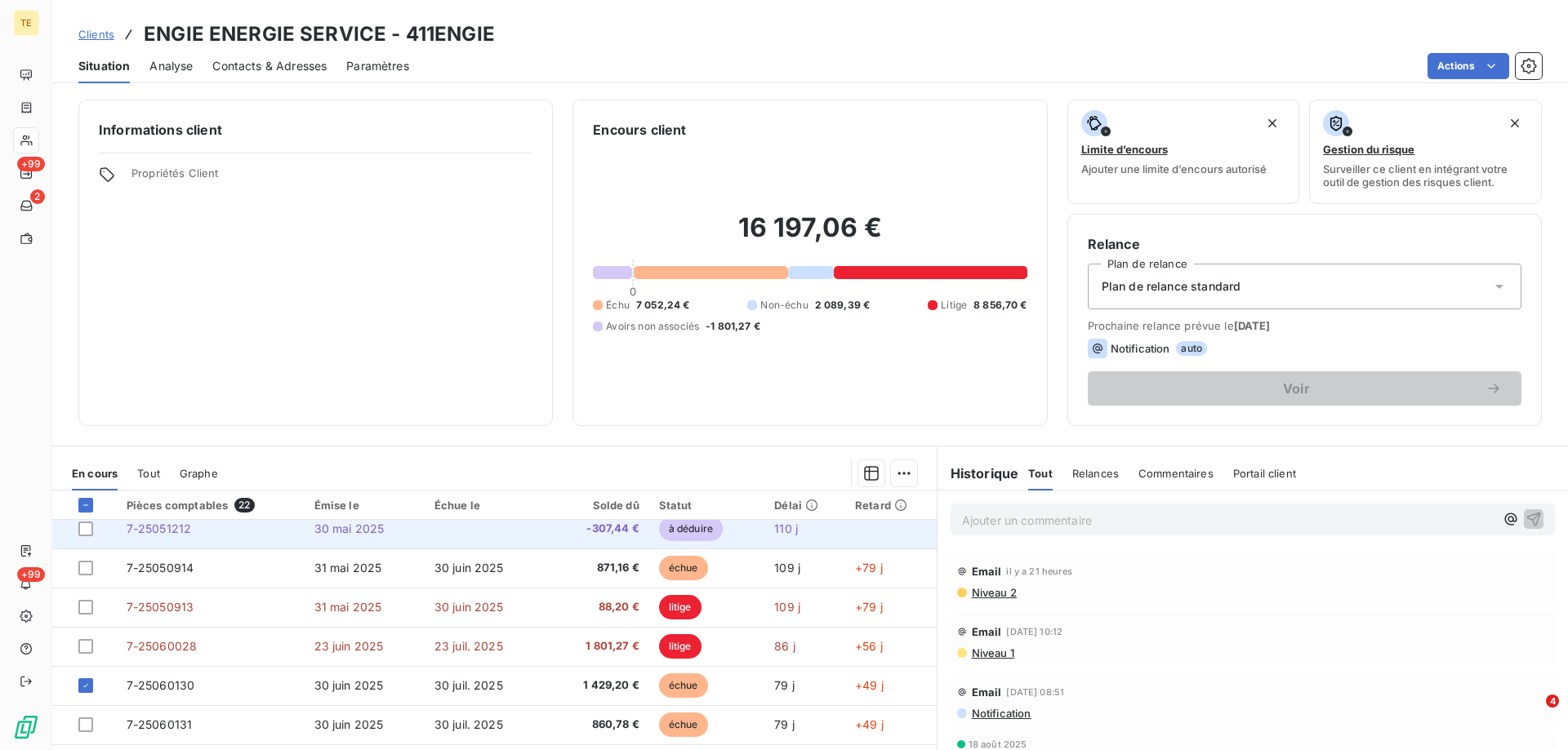
scroll to position [408, 0]
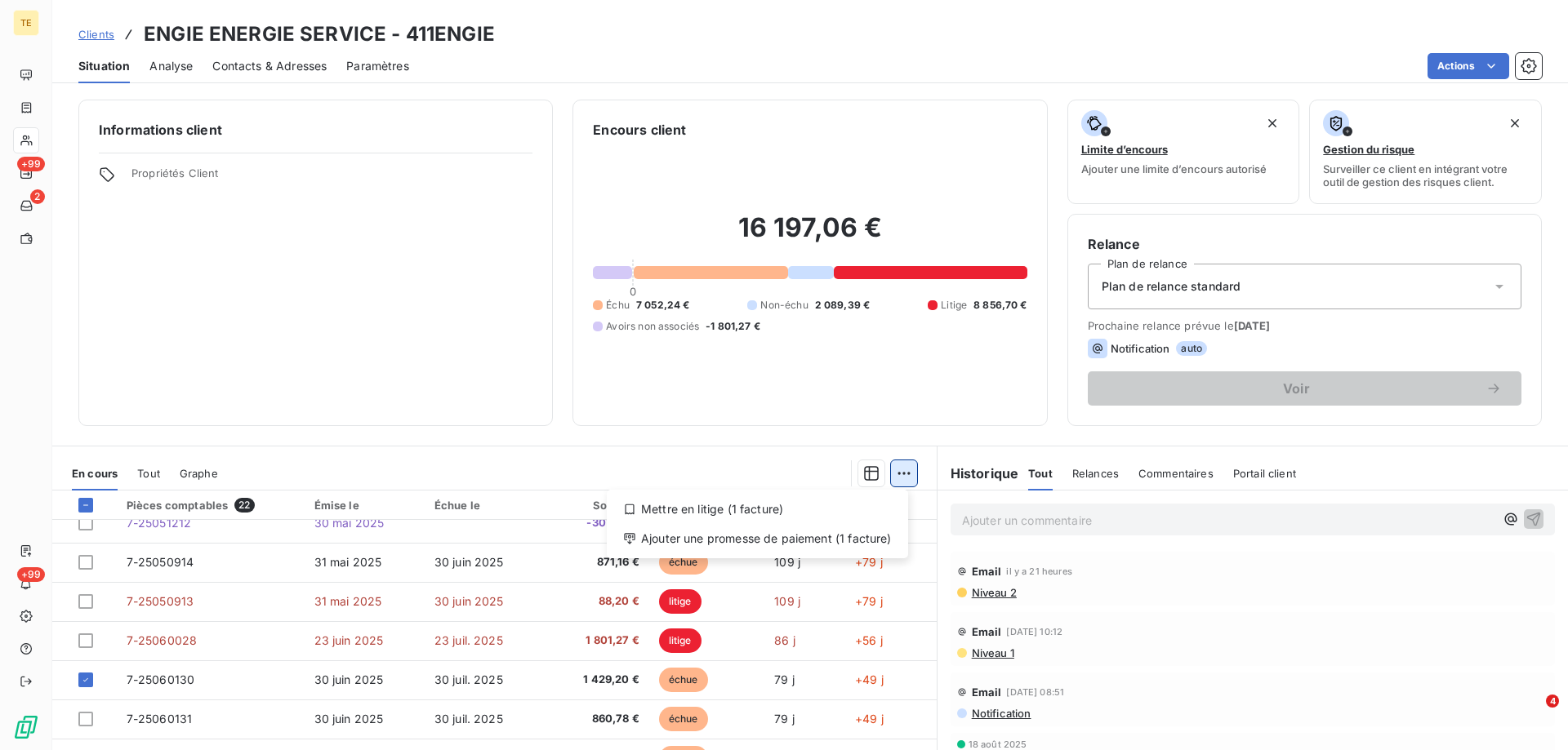
click at [898, 473] on html "TE +99 2 +99 Clients ENGIE ENERGIE SERVICE - 411ENGIE Situation Analyse Contact…" at bounding box center [784, 375] width 1568 height 750
click at [762, 511] on div "Mettre en litige (1 facture)" at bounding box center [758, 509] width 289 height 26
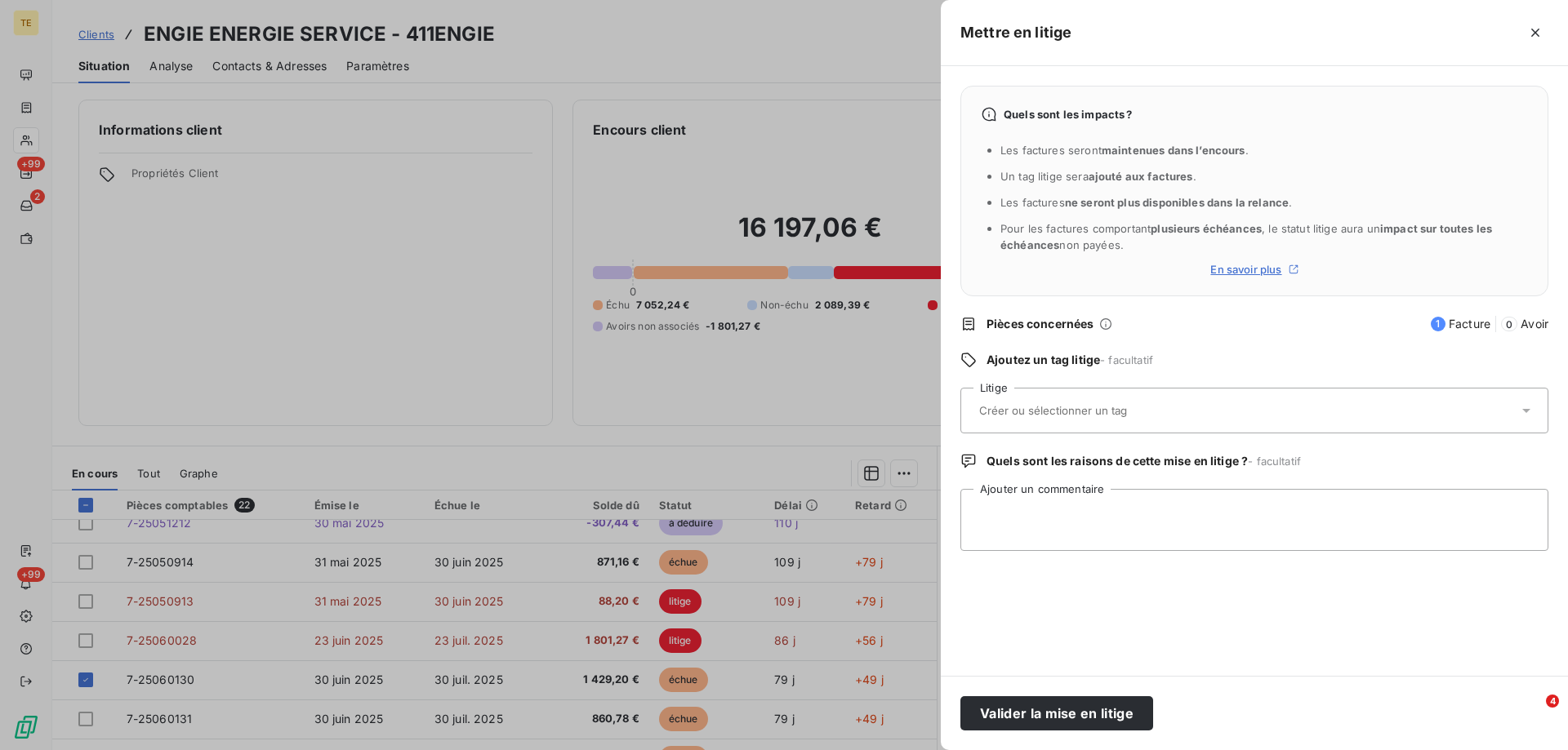
click at [992, 405] on input "text" at bounding box center [1096, 410] width 237 height 15
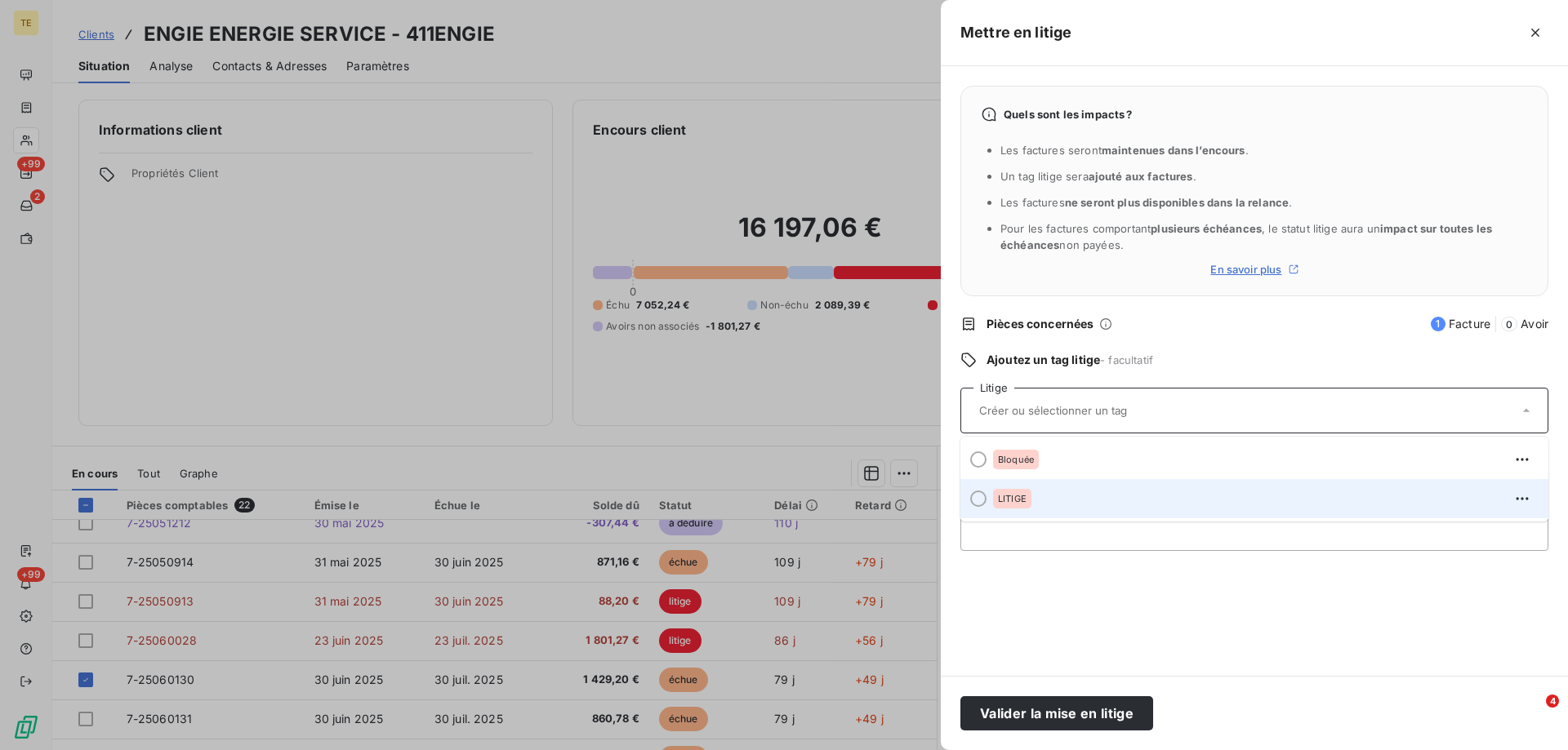
click at [1011, 499] on span "LITIGE" at bounding box center [1012, 499] width 29 height 10
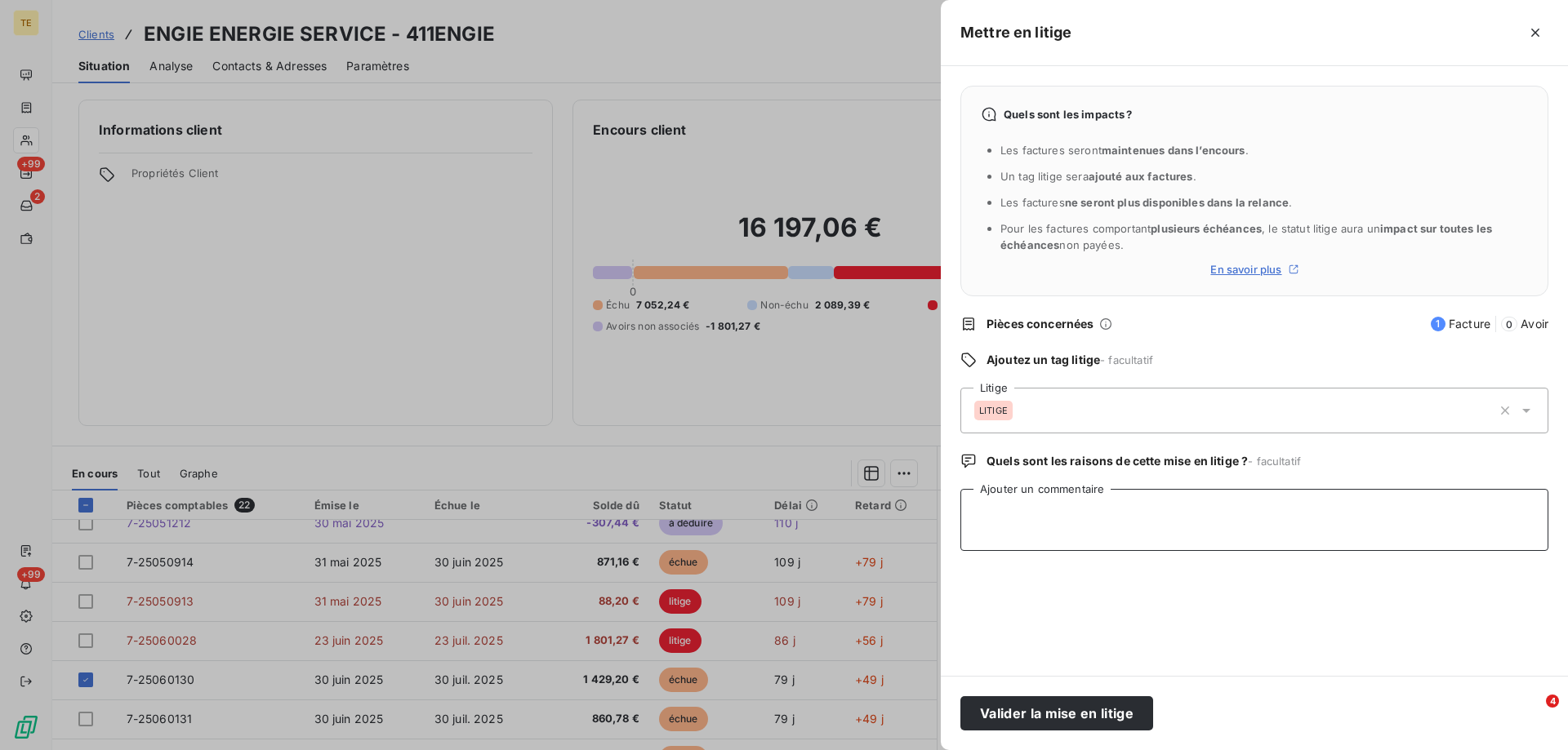
click at [1010, 499] on textarea "Ajouter un commentaire" at bounding box center [1254, 519] width 588 height 62
paste textarea "Loremi: Dolor 24 sitametco 3735 12:28 A: elitse.doeiusm@tempo.inc <utlabo.etdol…"
type textarea "Loremi: Dolor 24 sitametco 3735 12:28 A: elitse.doeiusm@tempo.inc <utlabo.etdol…"
click at [1094, 709] on button "Valider la mise en litige" at bounding box center [1057, 714] width 193 height 35
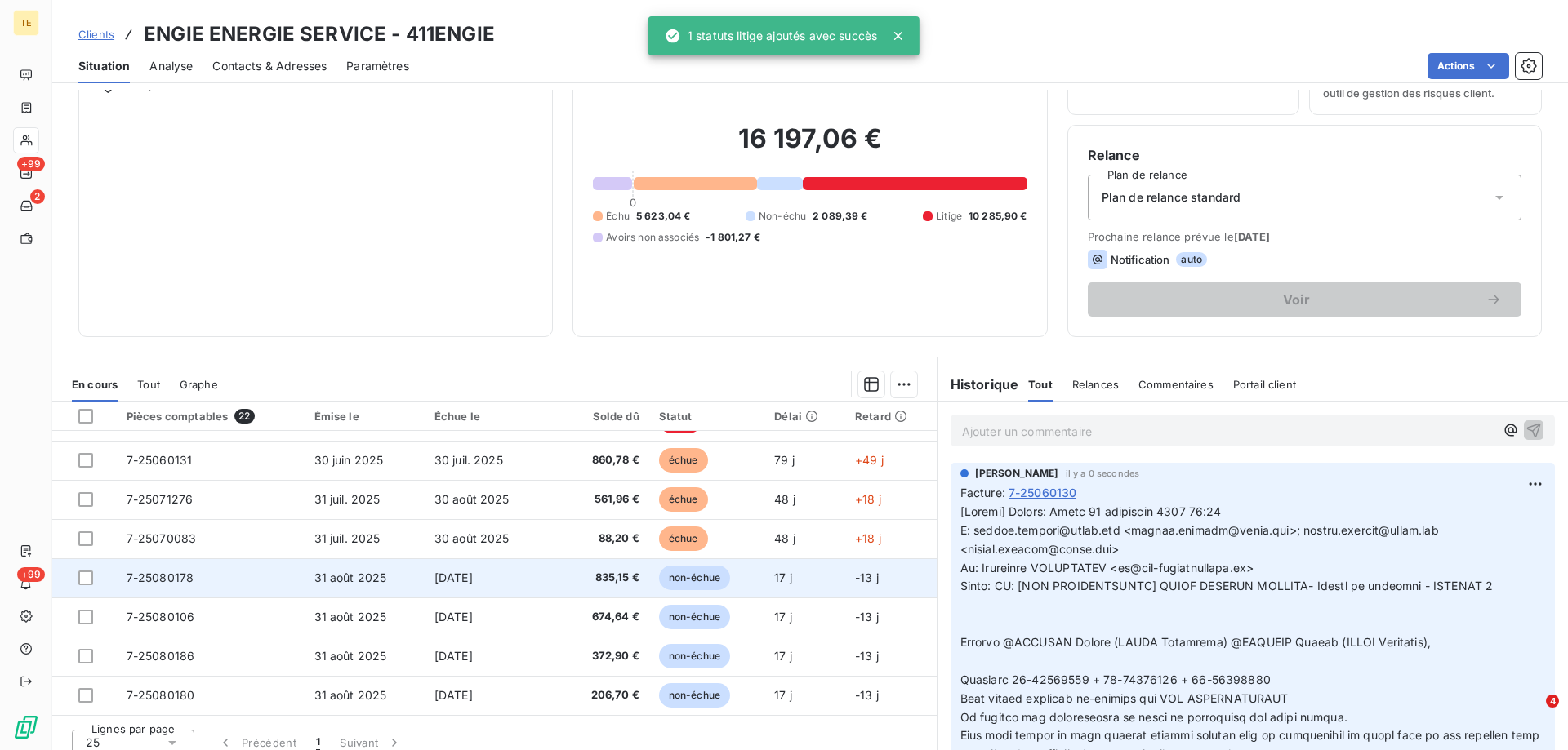
scroll to position [104, 0]
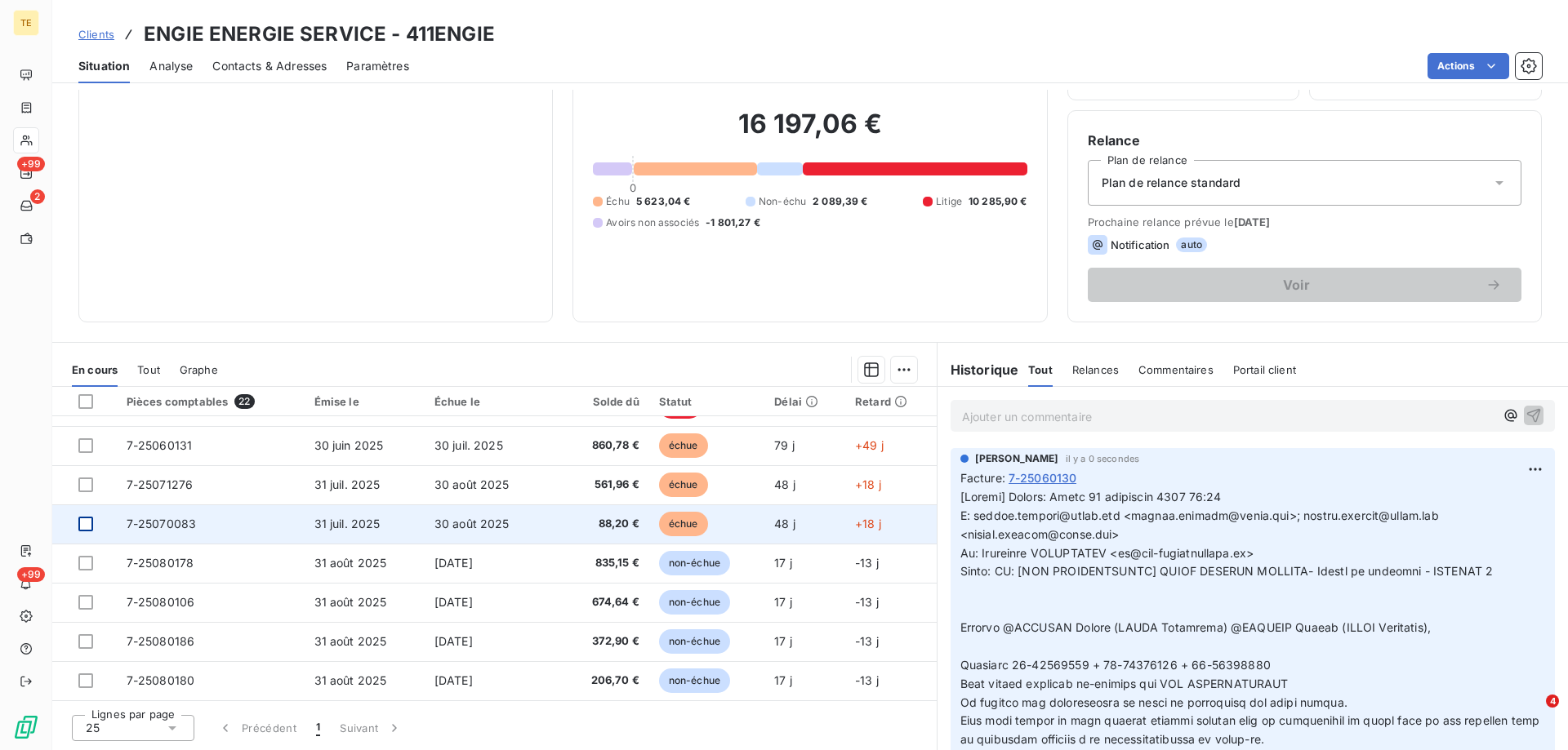
click at [82, 523] on div at bounding box center [86, 524] width 15 height 15
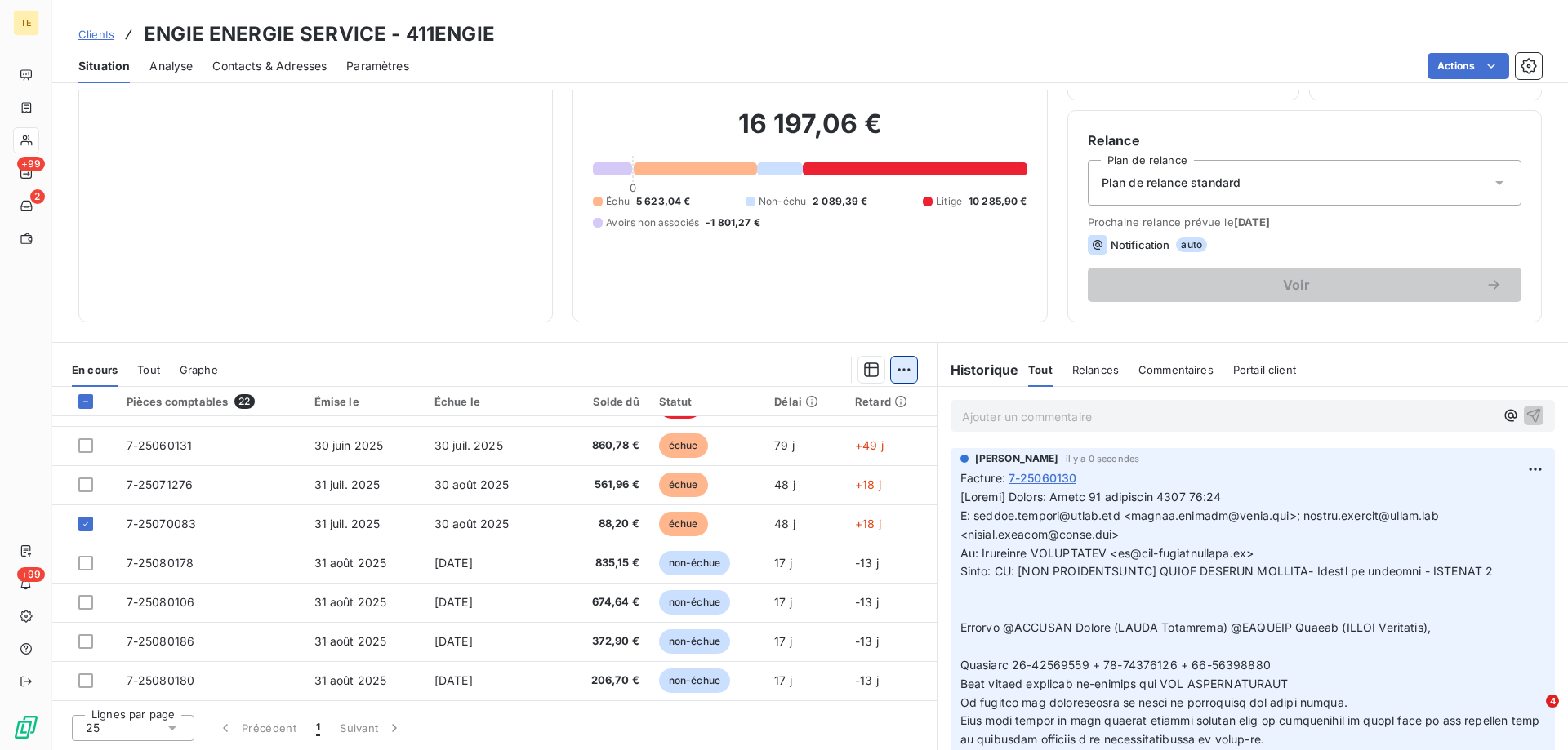
click at [890, 376] on html "TE +99 2 +99 Clients ENGIE ENERGIE SERVICE - 411ENGIE Situation Analyse Contact…" at bounding box center [784, 375] width 1568 height 750
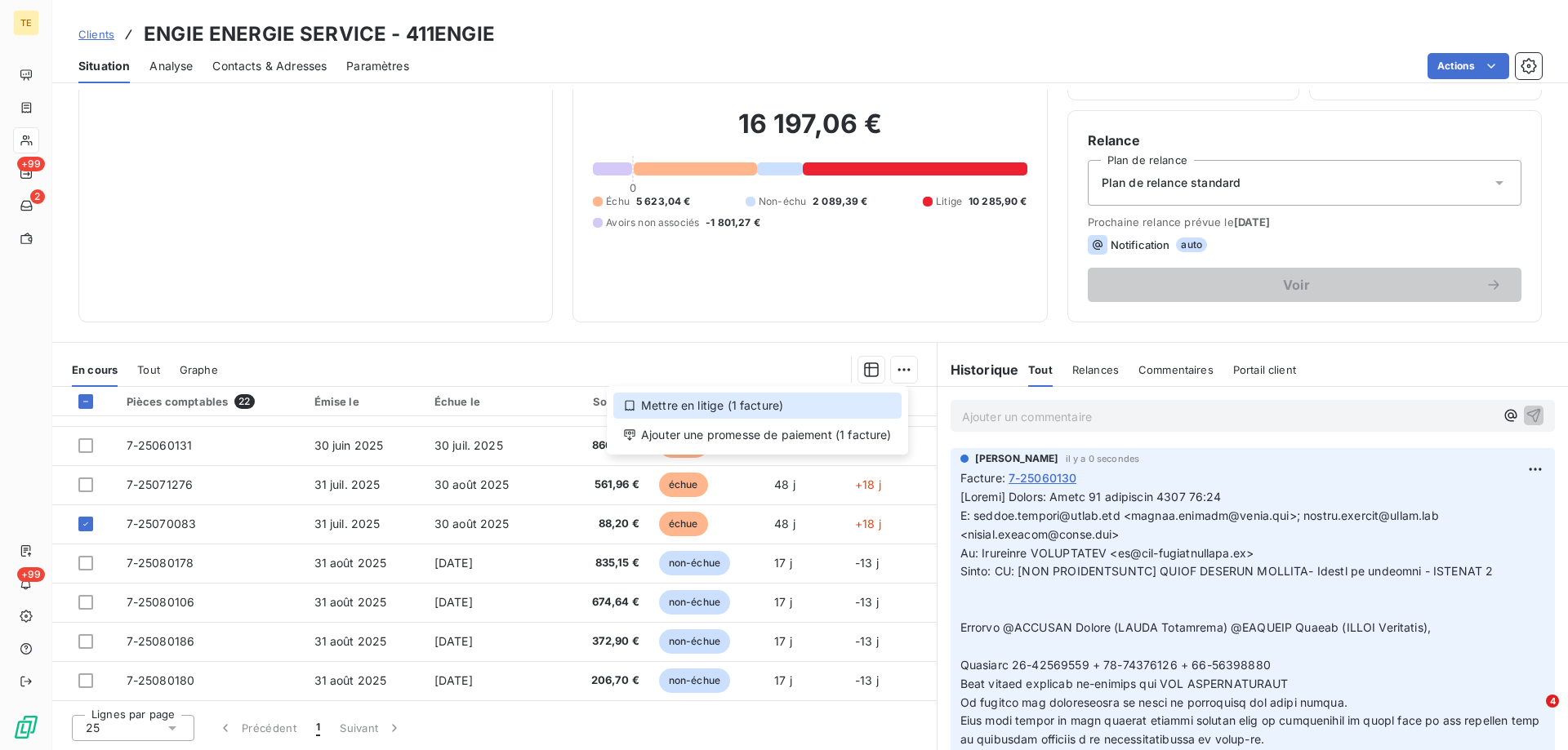
click at [732, 407] on div "Mettre en litige (1 facture)" at bounding box center [758, 405] width 289 height 26
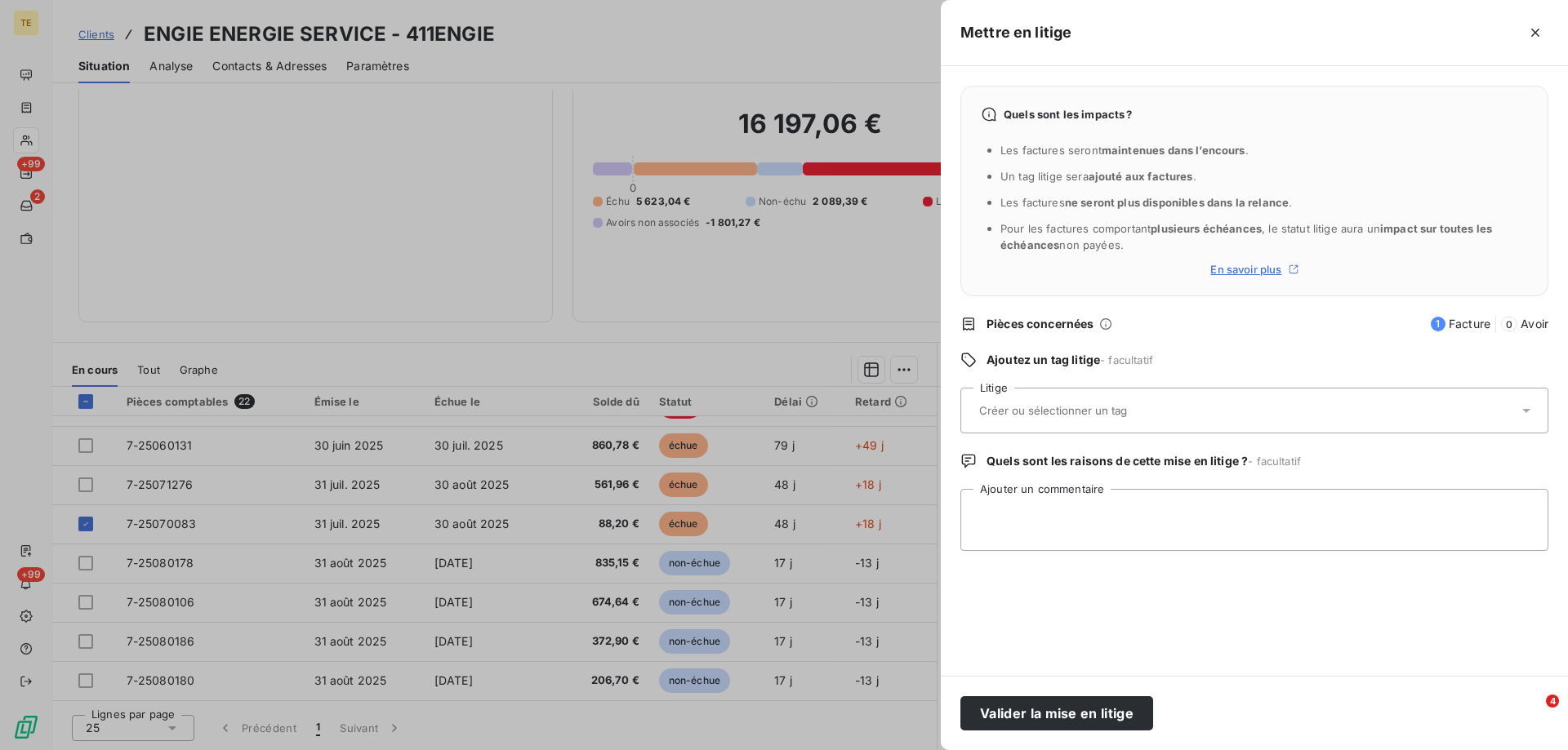
click at [1004, 411] on input "text" at bounding box center [1096, 410] width 237 height 15
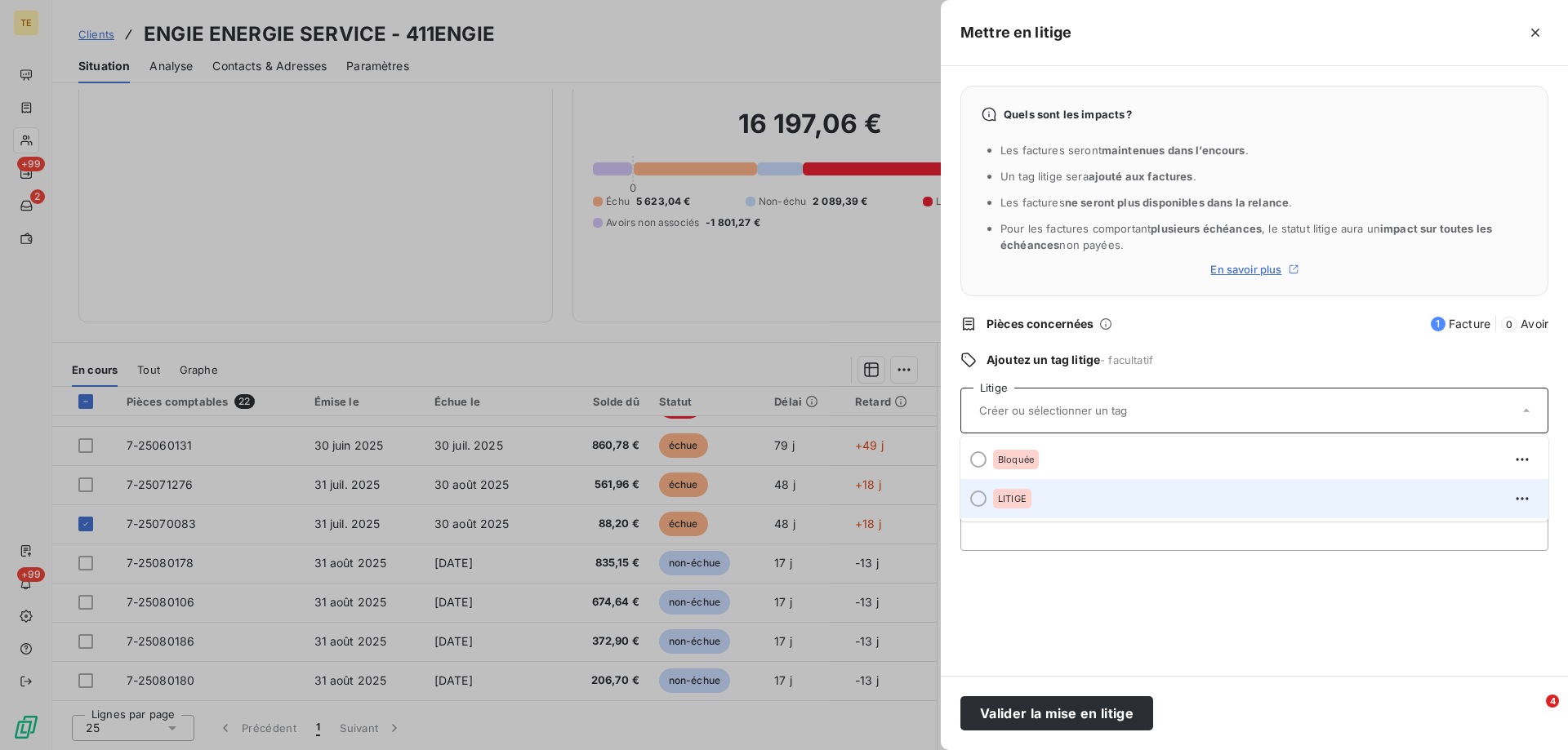
click at [1003, 498] on span "LITIGE" at bounding box center [1012, 499] width 29 height 10
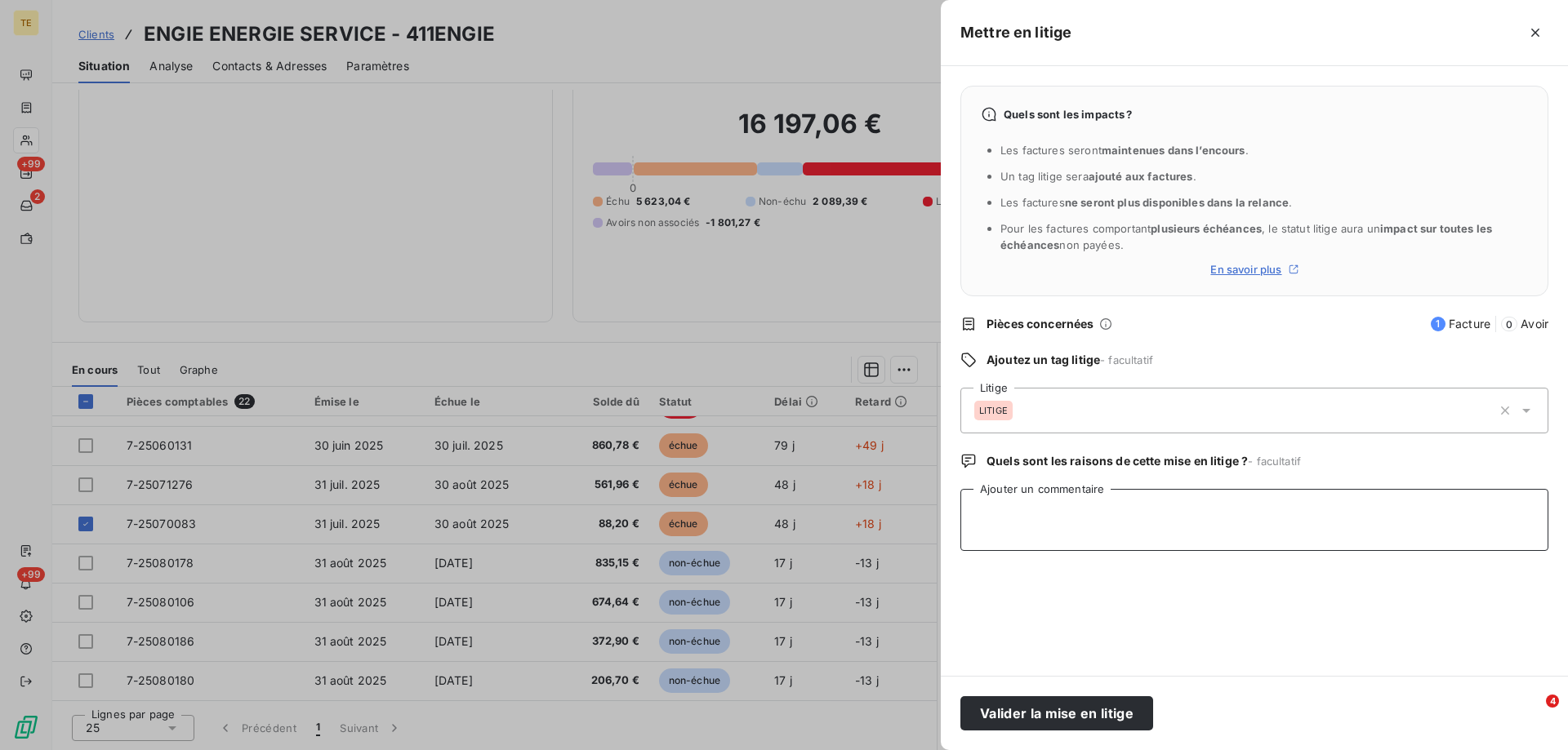
click at [993, 513] on textarea "Ajouter un commentaire" at bounding box center [1254, 519] width 588 height 62
paste textarea "Loremi: Dolor 24 sitametco 3735 12:28 A: elitse.doeiusm@tempo.inc <utlabo.etdol…"
type textarea "Loremi: Dolor 24 sitametco 3735 12:28 A: elitse.doeiusm@tempo.inc <utlabo.etdol…"
click at [1015, 718] on button "Valider la mise en litige" at bounding box center [1057, 714] width 193 height 35
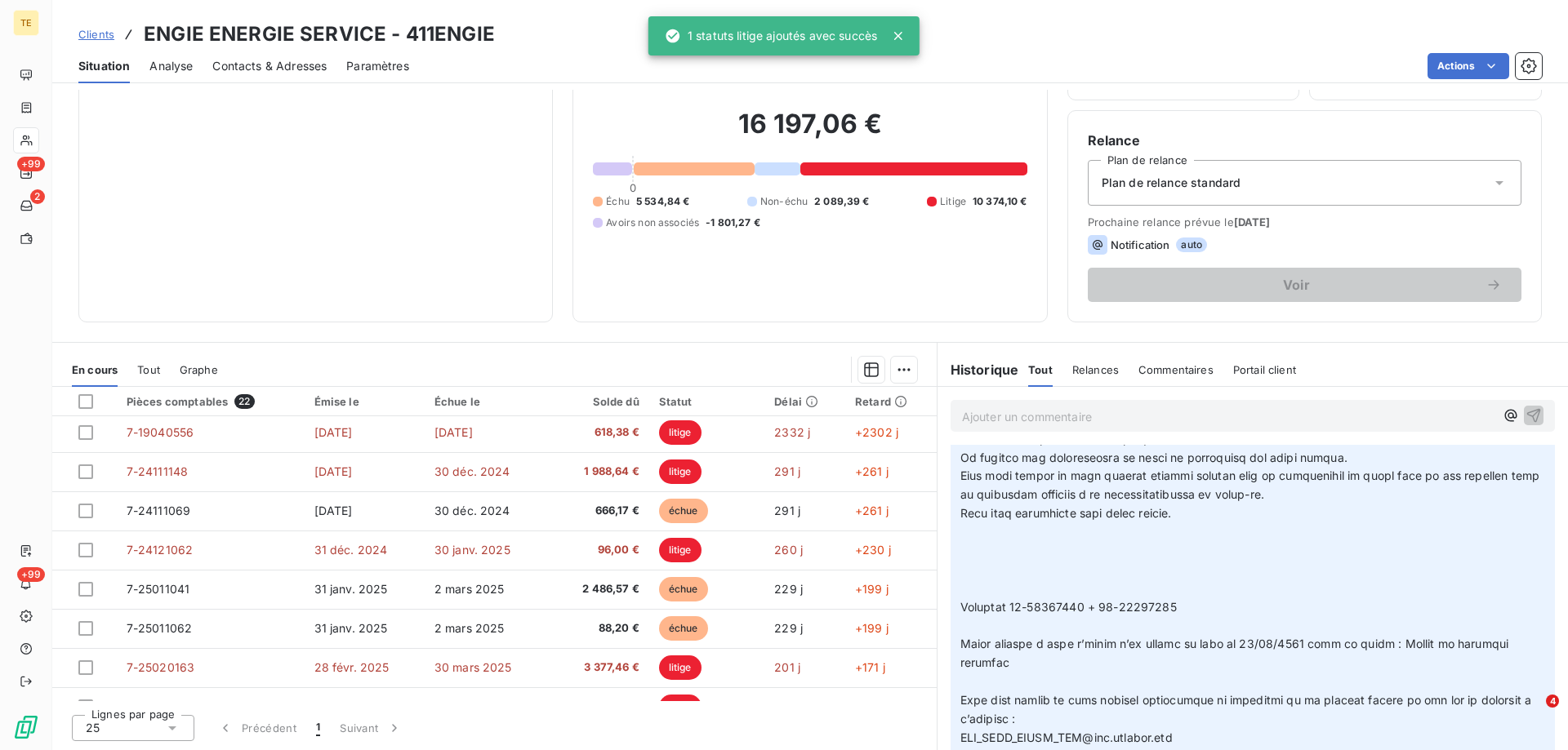
scroll to position [0, 0]
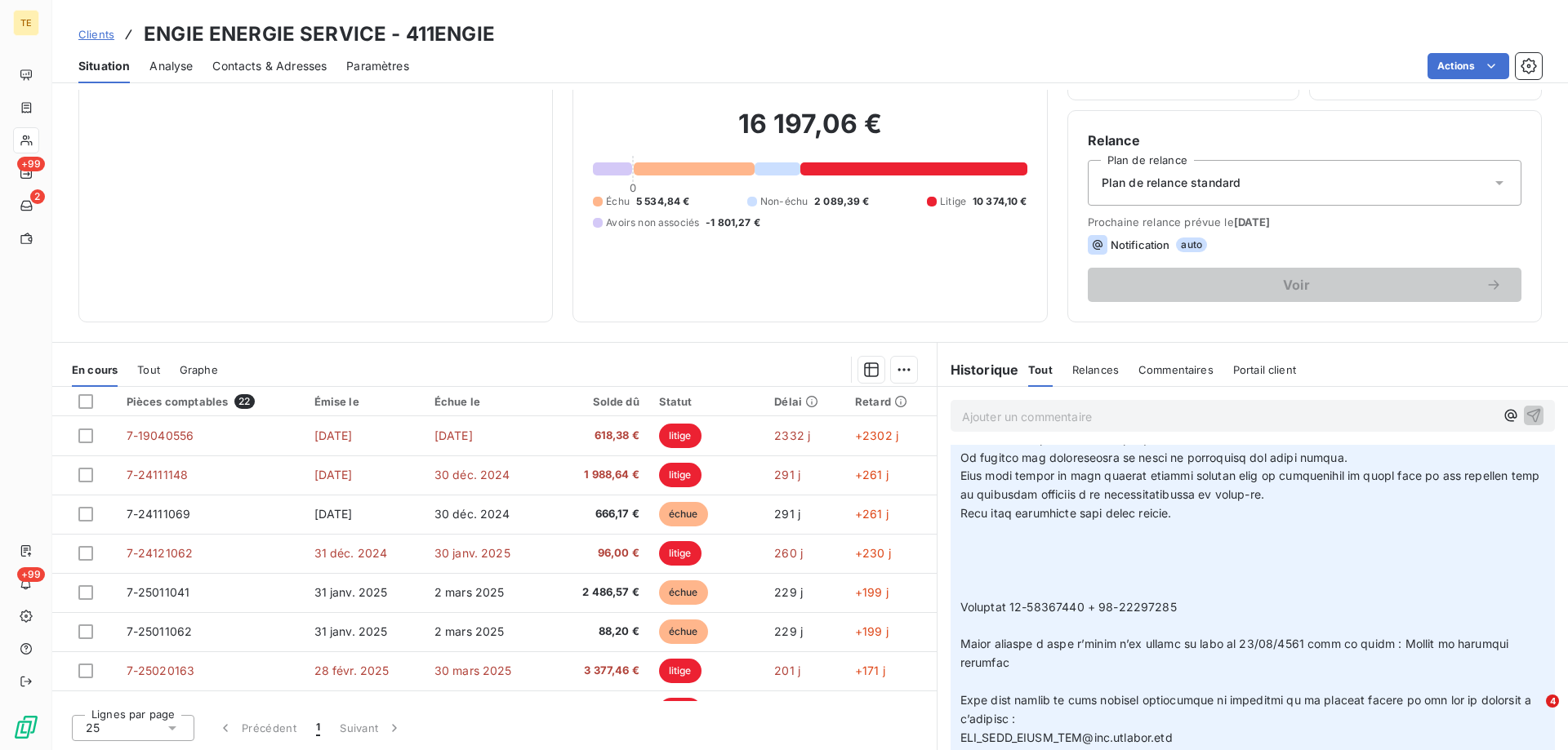
click at [1030, 423] on p "Ajouter un commentaire ﻿" at bounding box center [1228, 416] width 533 height 21
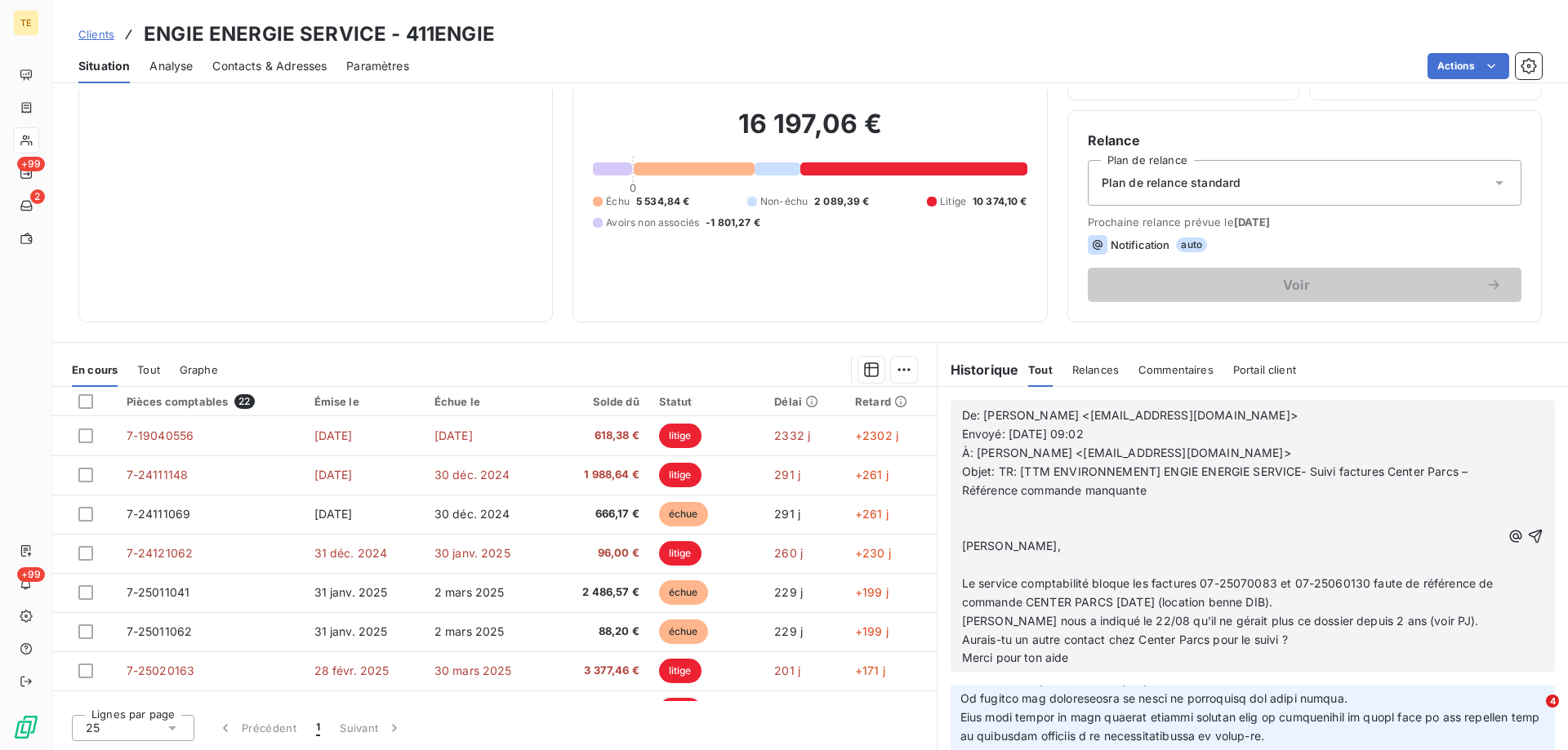
scroll to position [485, 0]
click at [1527, 533] on icon "button" at bounding box center [1535, 537] width 16 height 16
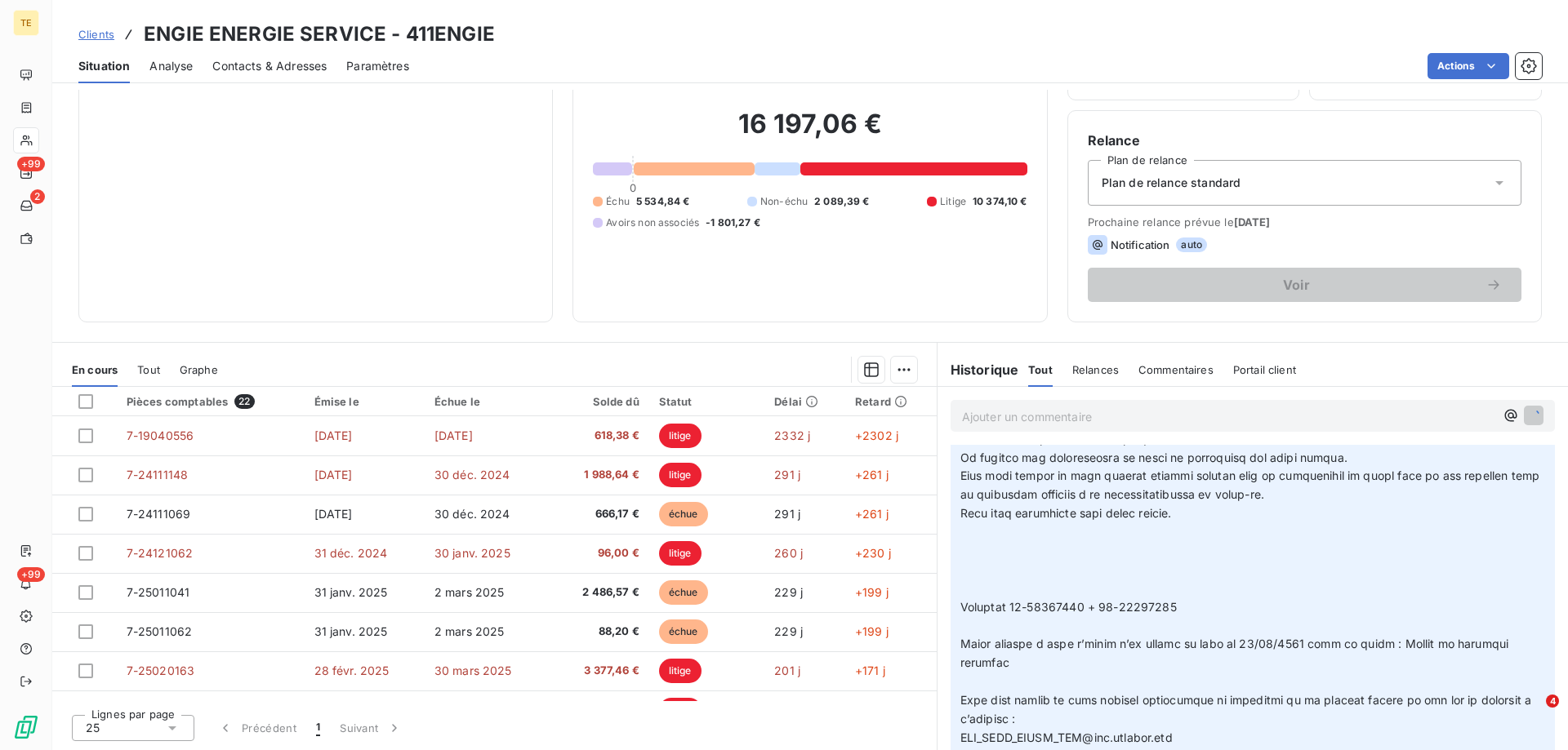
scroll to position [546, 0]
drag, startPoint x: 1177, startPoint y: 537, endPoint x: 1130, endPoint y: 552, distance: 49.3
click at [1177, 538] on p at bounding box center [1252, 626] width 584 height 766
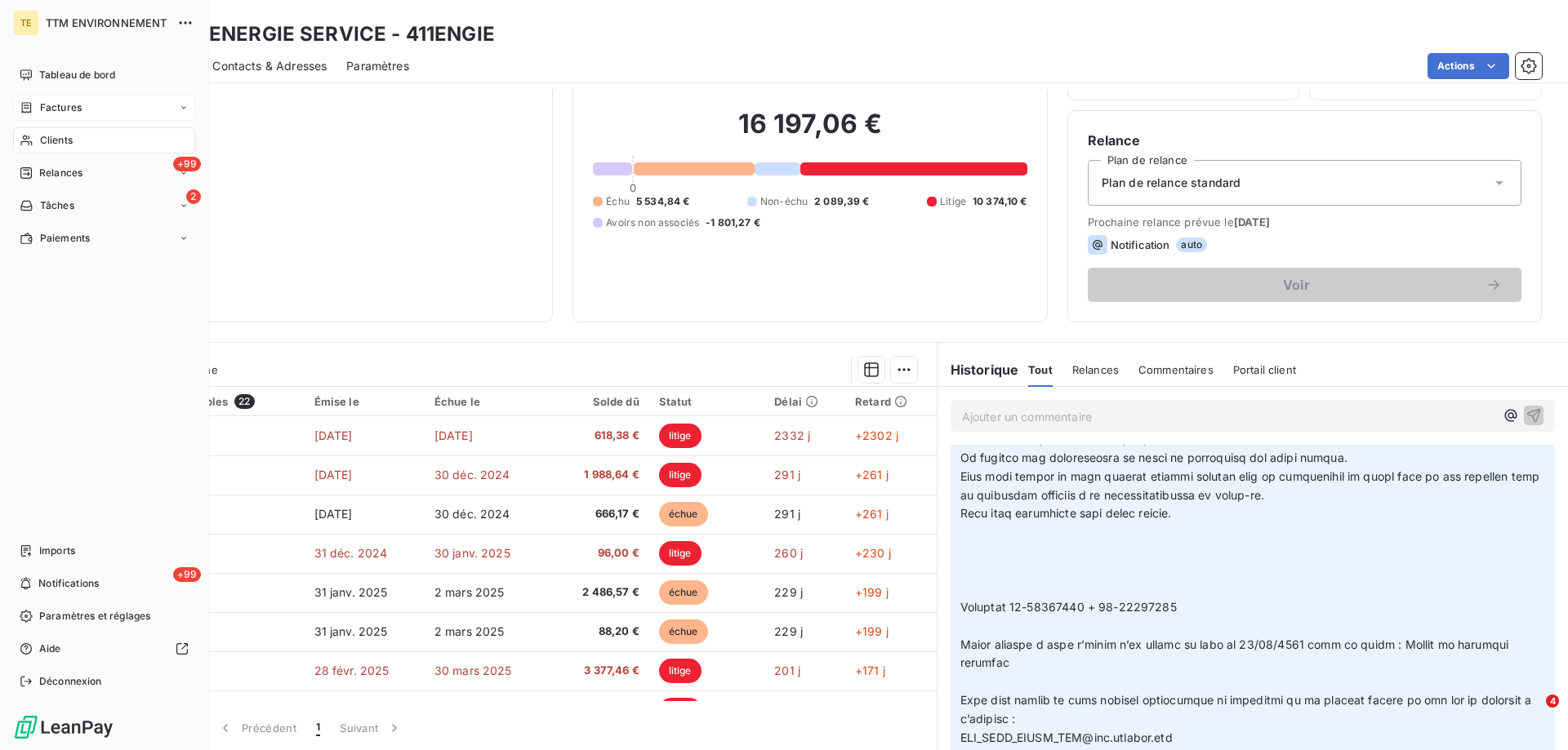
click at [46, 104] on span "Factures" at bounding box center [61, 108] width 42 height 15
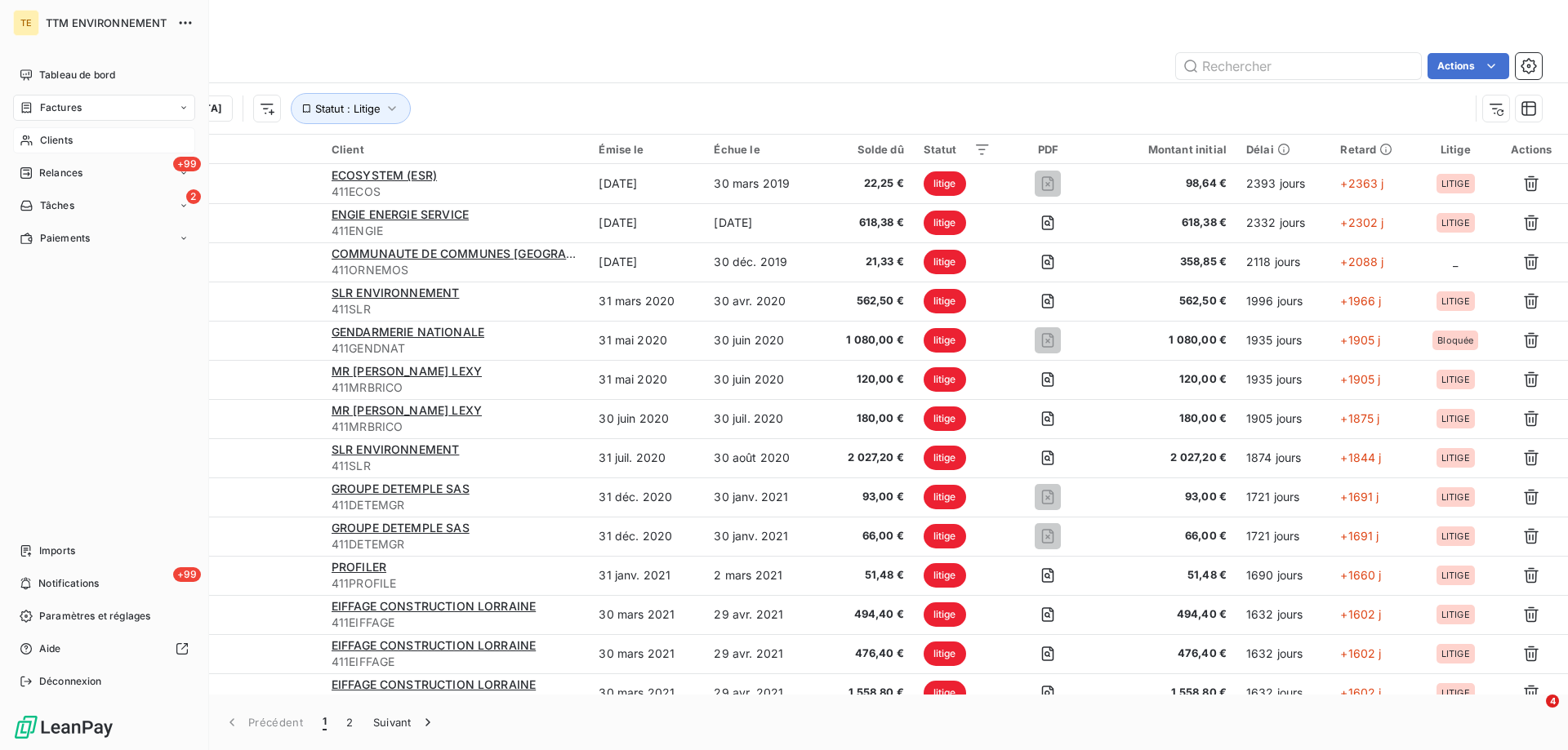
click at [39, 138] on div "Clients" at bounding box center [104, 141] width 182 height 26
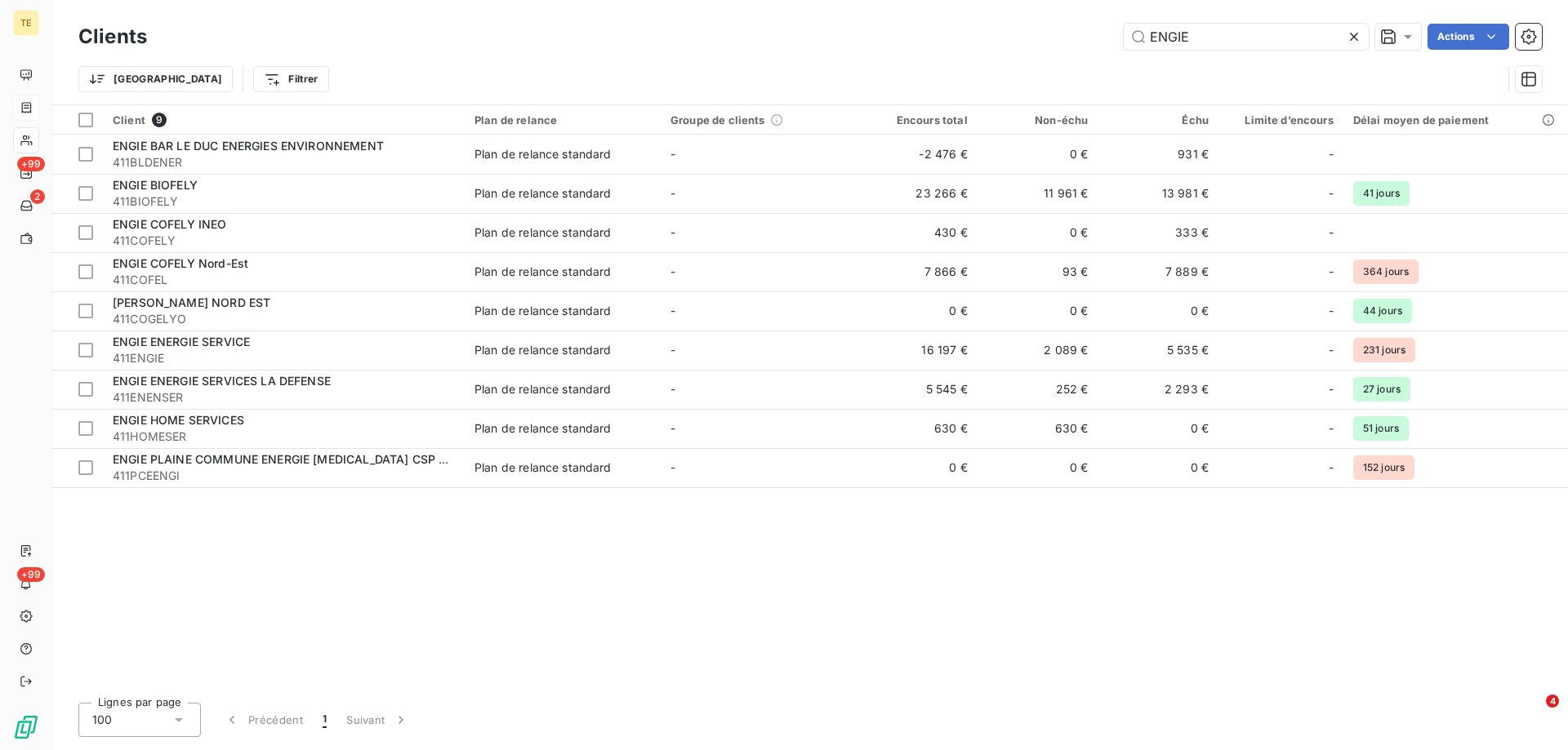
drag, startPoint x: 1193, startPoint y: 35, endPoint x: 1070, endPoint y: 38, distance: 123.0
click at [1070, 38] on div "ENGIE Actions" at bounding box center [854, 37] width 1375 height 26
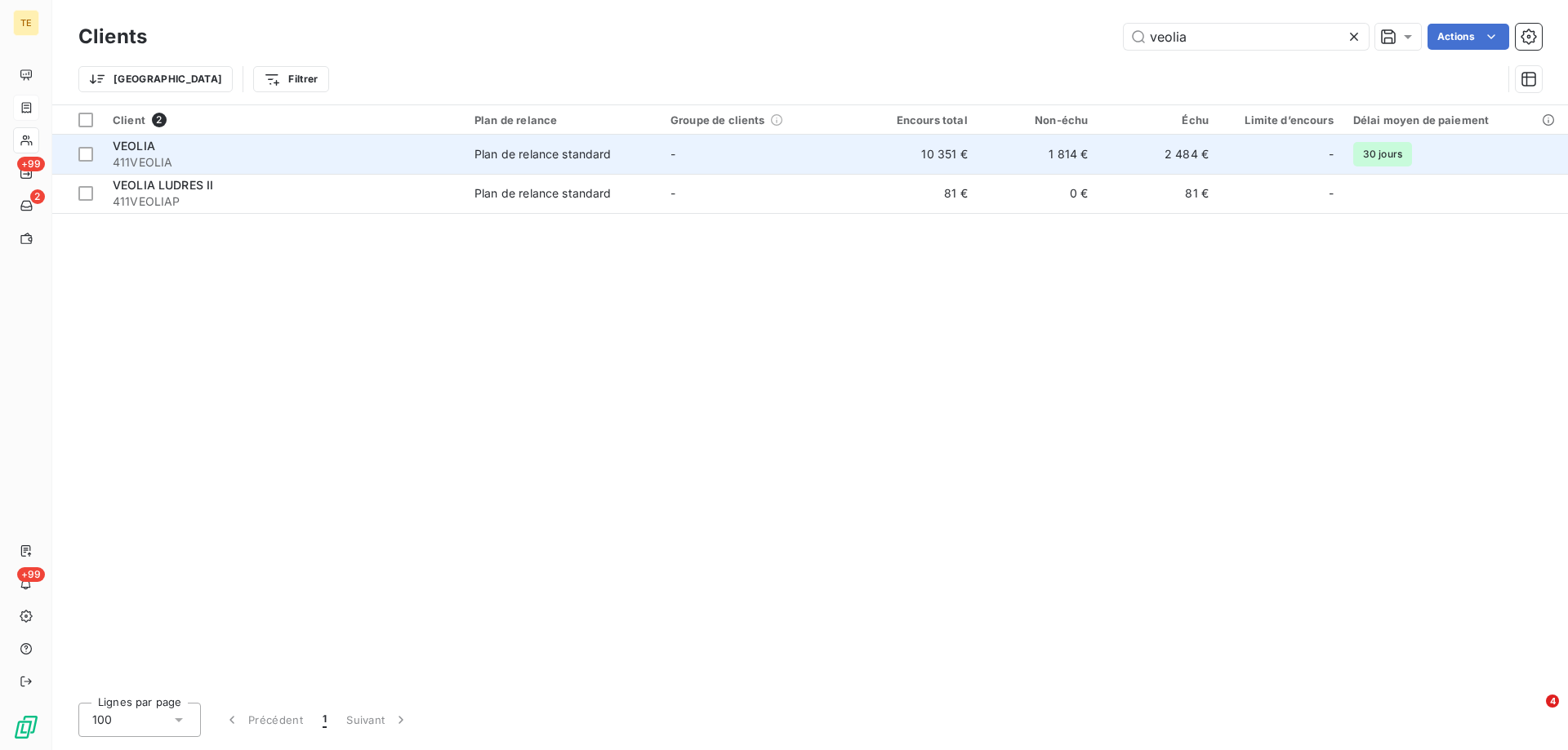
type input "veolia"
click at [175, 162] on span "411VEOLIA" at bounding box center [284, 162] width 342 height 16
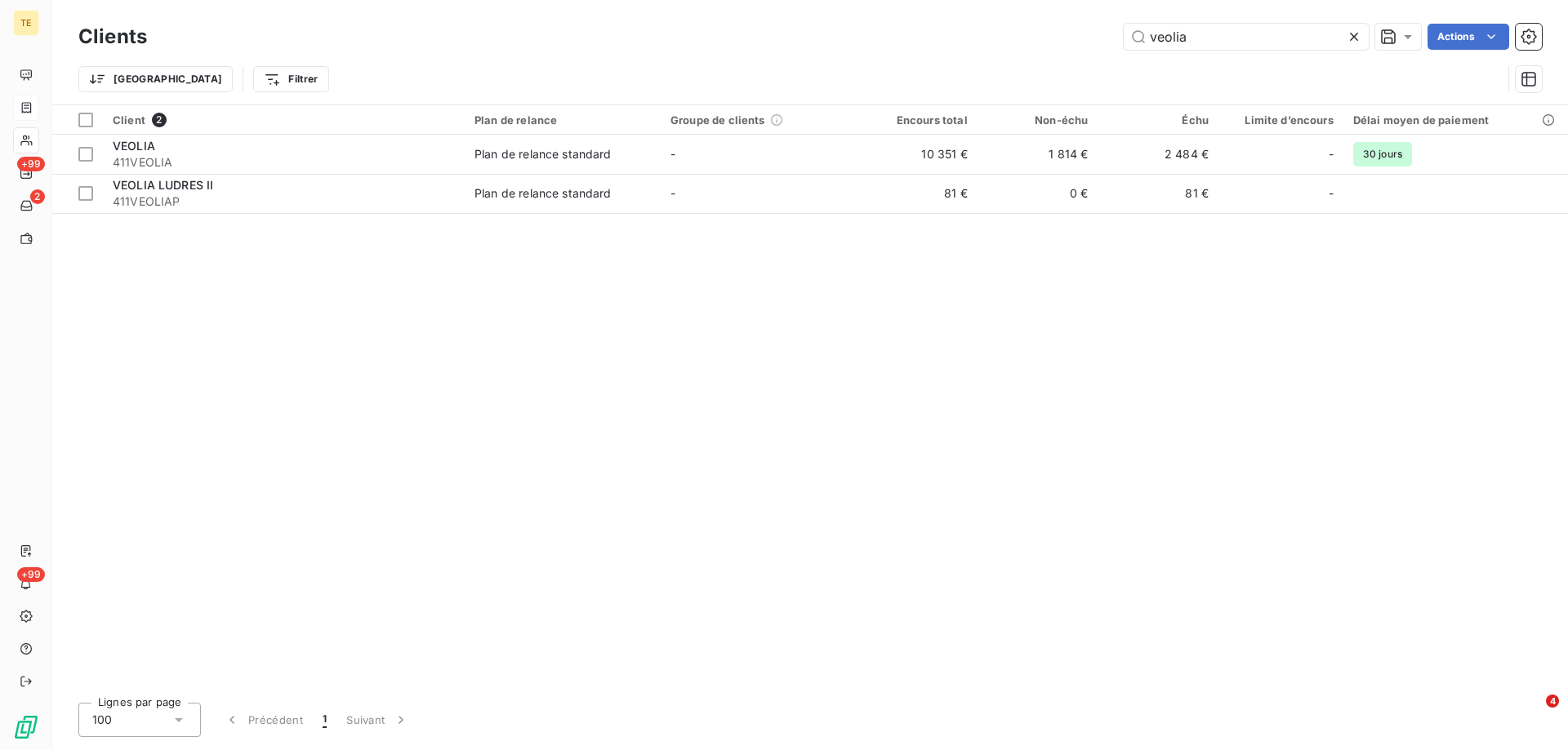
drag, startPoint x: 1200, startPoint y: 40, endPoint x: 958, endPoint y: 29, distance: 242.2
click at [958, 29] on div "veolia Actions" at bounding box center [854, 37] width 1375 height 26
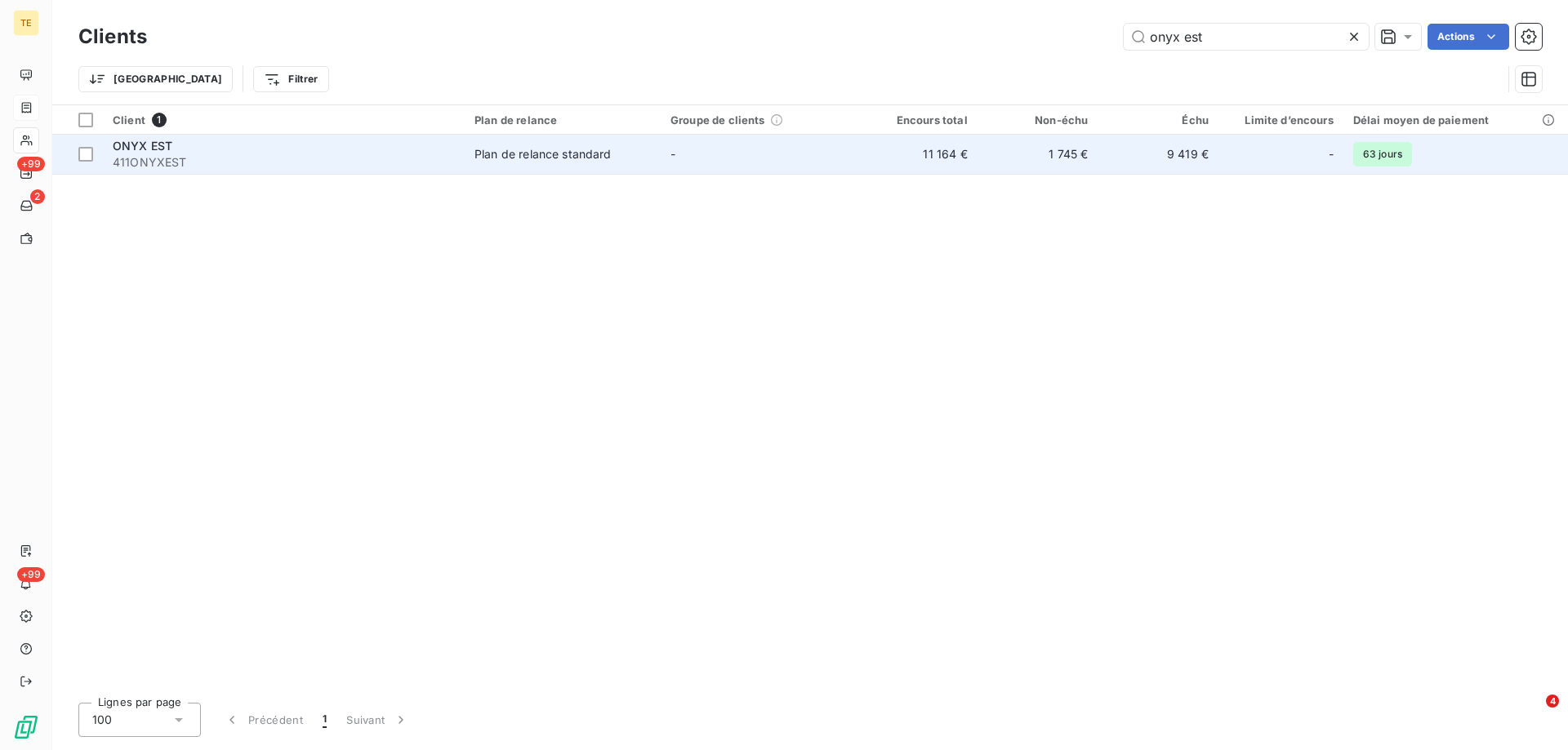
type input "onyx est"
click at [485, 157] on div "Plan de relance standard" at bounding box center [542, 154] width 137 height 16
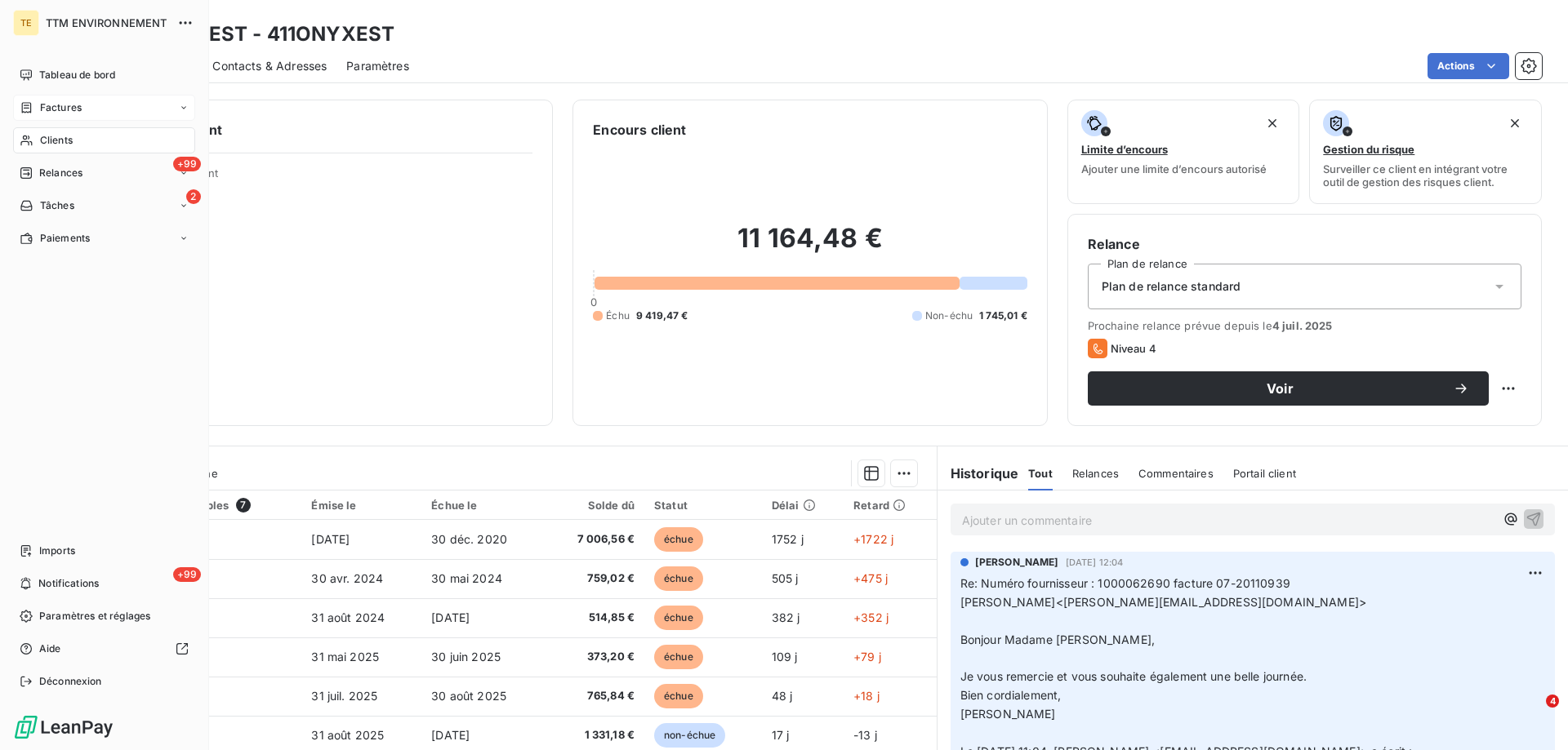
click at [87, 109] on div "Factures" at bounding box center [104, 108] width 182 height 26
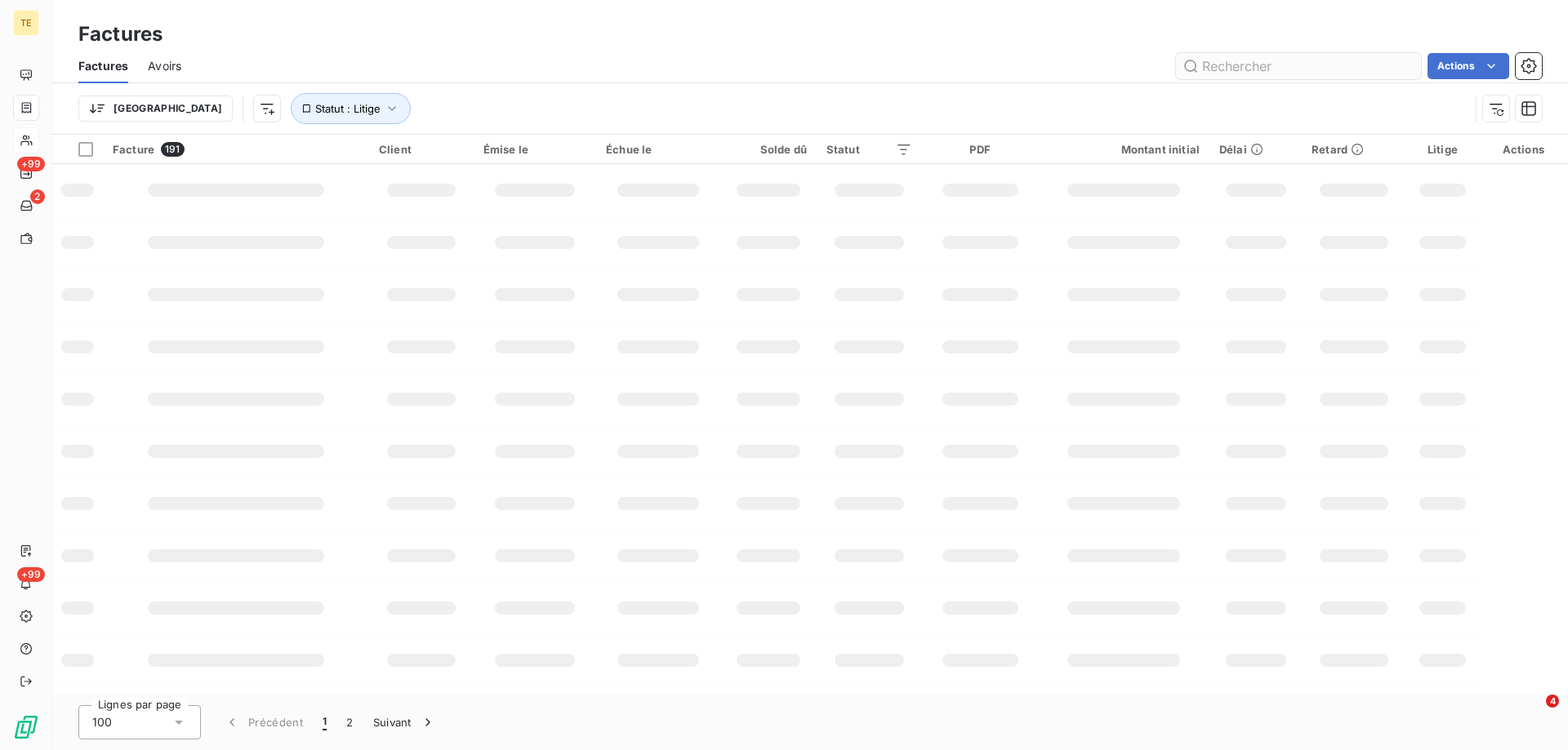
click at [1228, 63] on input "text" at bounding box center [1298, 66] width 245 height 26
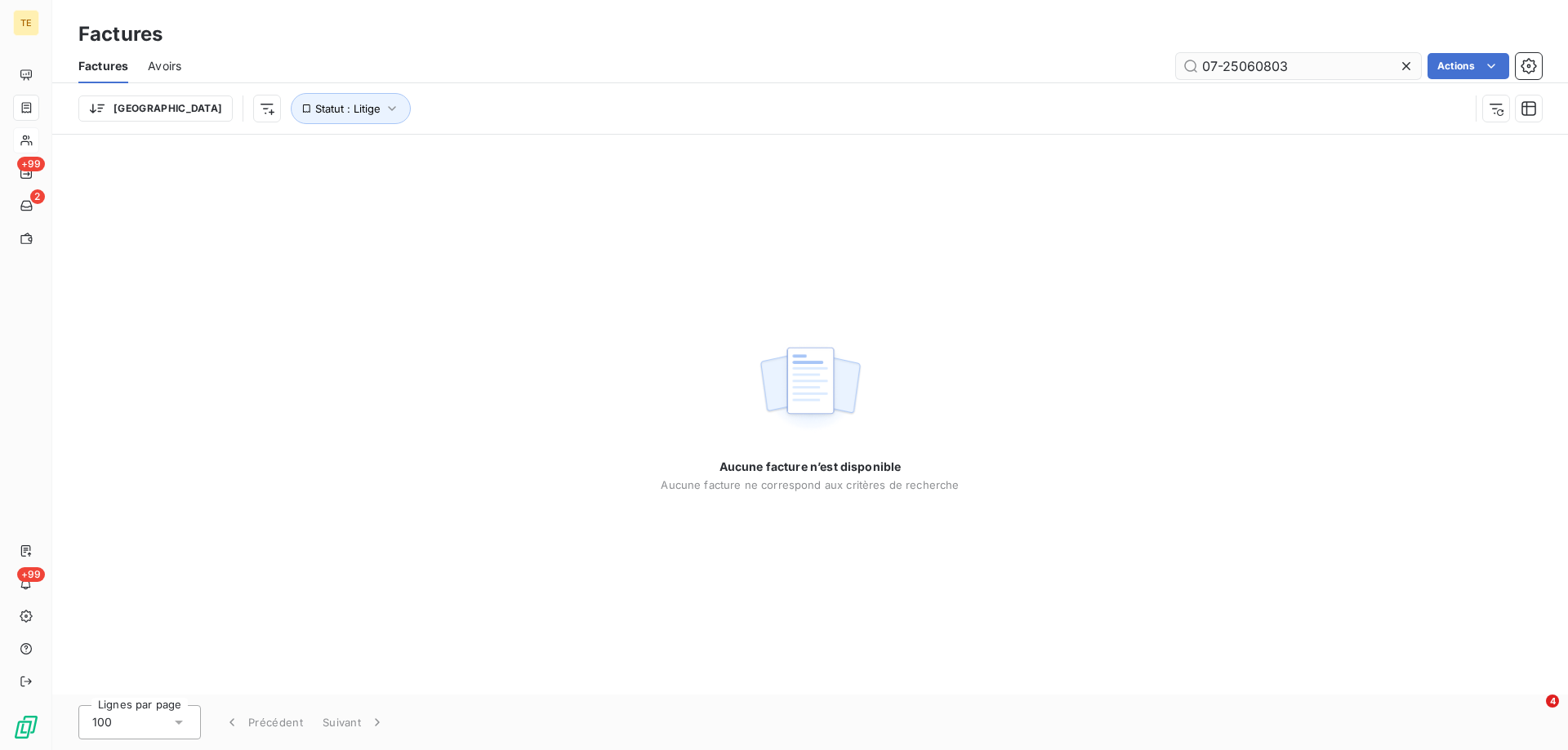
click at [1213, 63] on input "07-25060803" at bounding box center [1298, 66] width 245 height 26
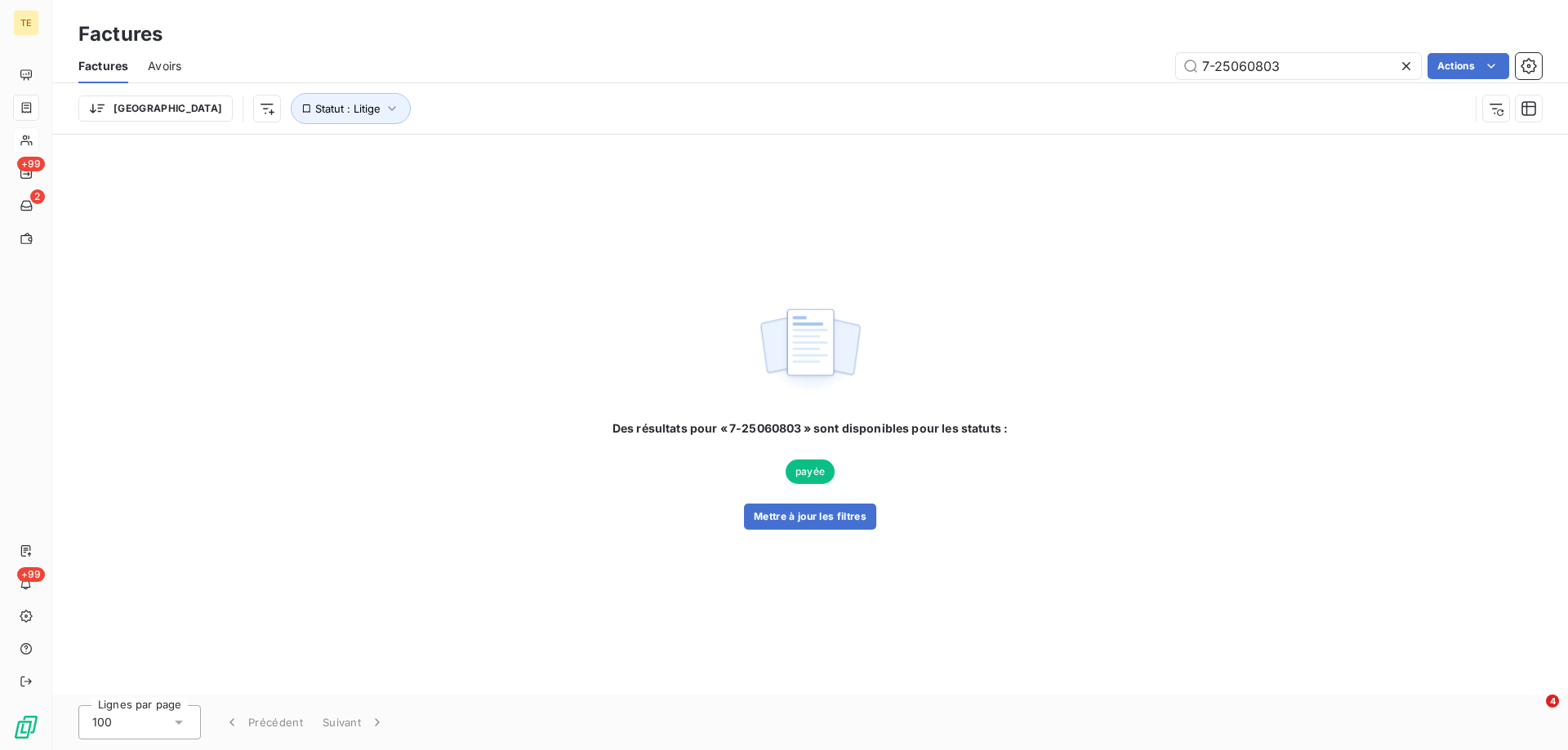
type input "7-25060803"
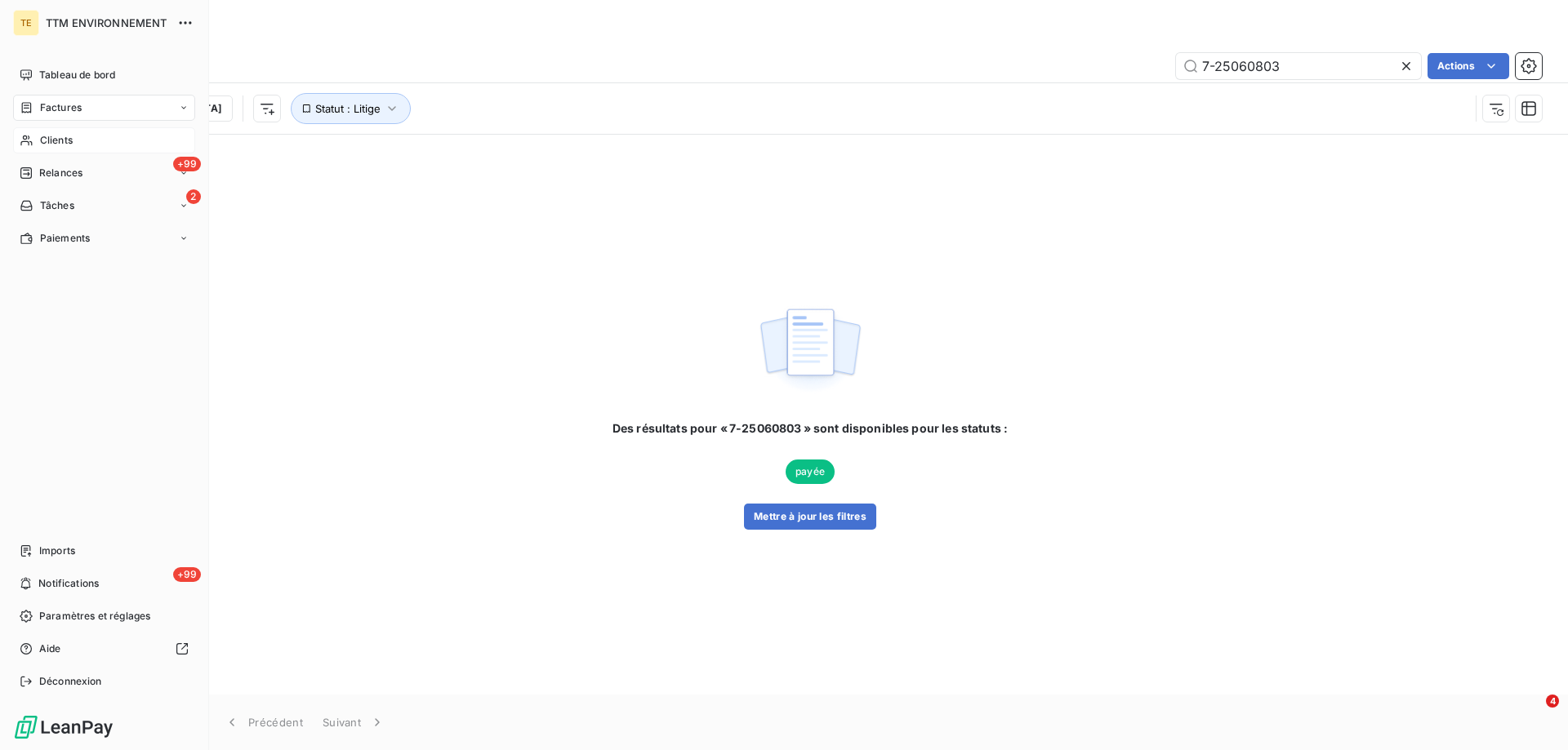
click at [77, 138] on div "Clients" at bounding box center [104, 141] width 182 height 26
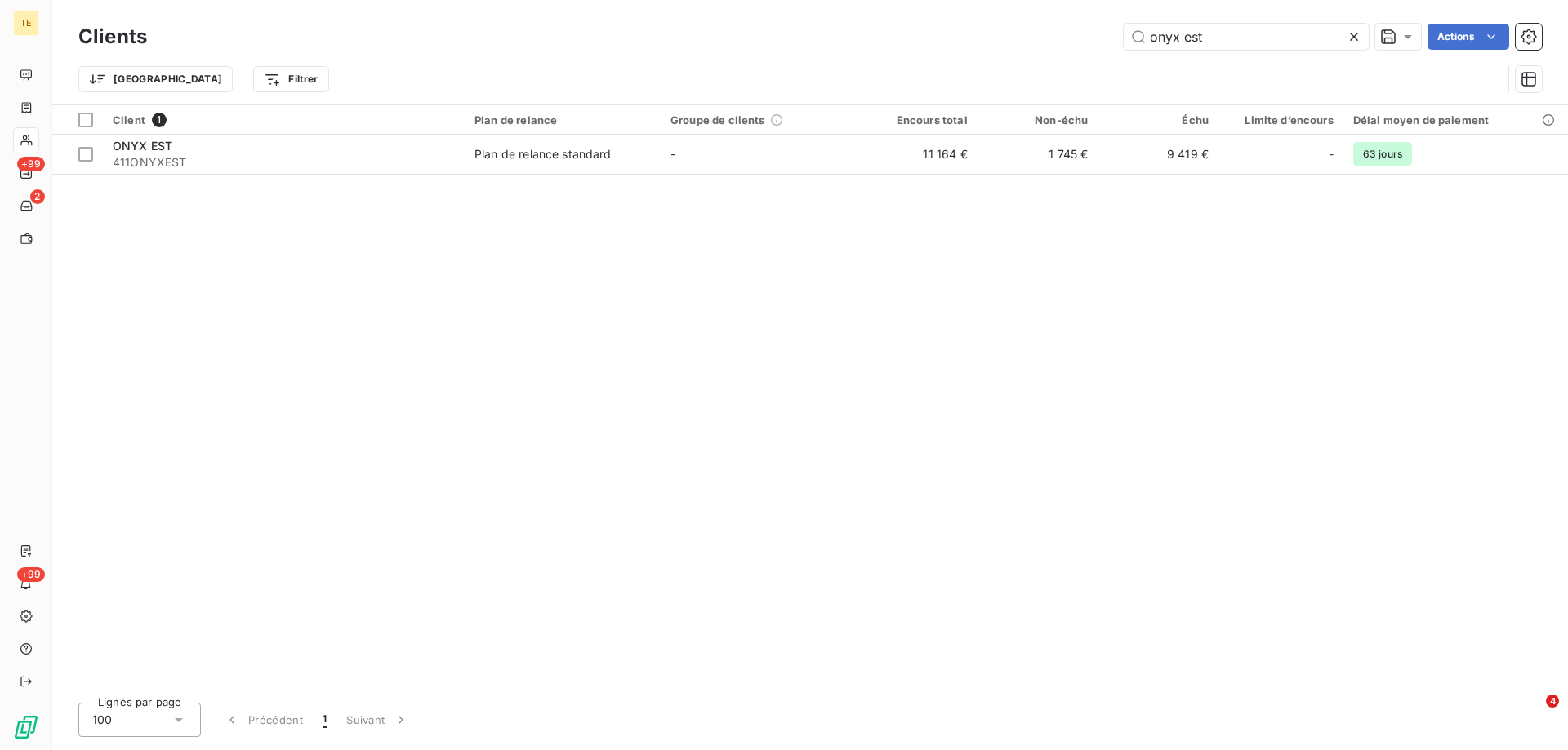
click at [1359, 43] on icon at bounding box center [1354, 37] width 16 height 16
